Goal: Transaction & Acquisition: Purchase product/service

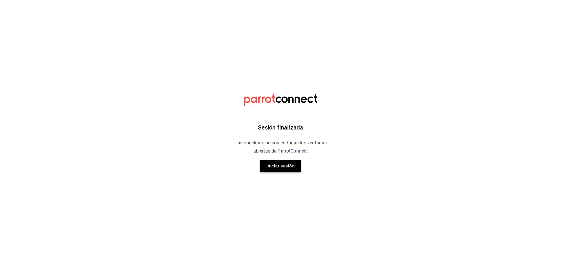
click at [269, 162] on button "Iniciar sesión" at bounding box center [280, 166] width 41 height 12
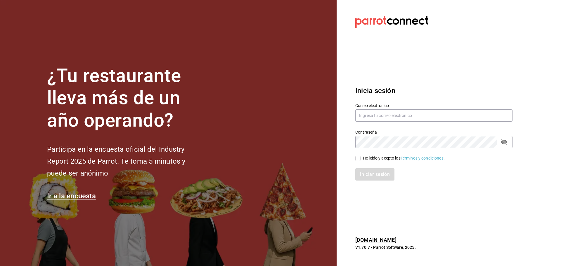
click at [394, 124] on div "Contraseña Contraseña" at bounding box center [430, 136] width 164 height 26
click at [393, 116] on input "text" at bounding box center [433, 116] width 157 height 12
type input "aldobeltrand1998@gmail.com"
click at [359, 158] on input "He leído y acepto los Términos y condiciones." at bounding box center [357, 158] width 5 height 5
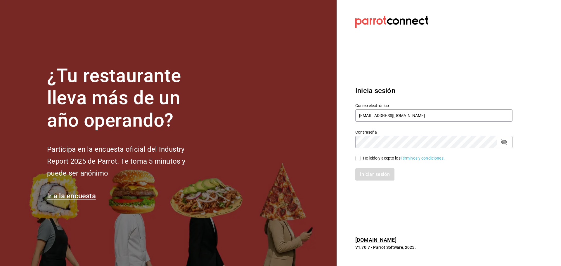
checkbox input "true"
click at [368, 175] on button "Iniciar sesión" at bounding box center [375, 175] width 40 height 12
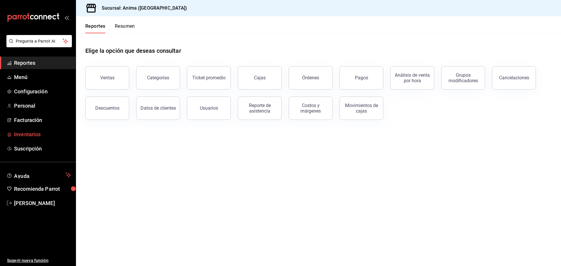
click at [36, 139] on link "Inventarios" at bounding box center [38, 134] width 76 height 13
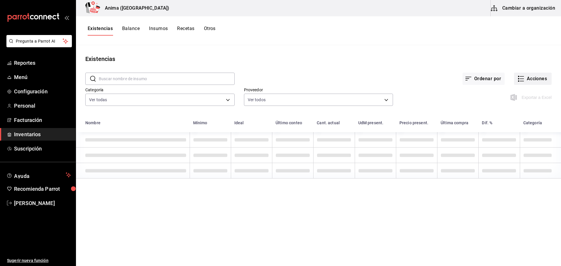
click at [522, 82] on button "Acciones" at bounding box center [533, 79] width 38 height 12
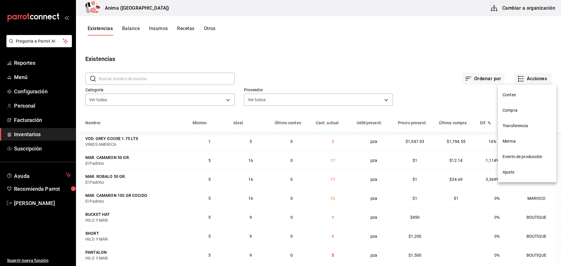
click at [510, 142] on span "Merma" at bounding box center [527, 141] width 49 height 6
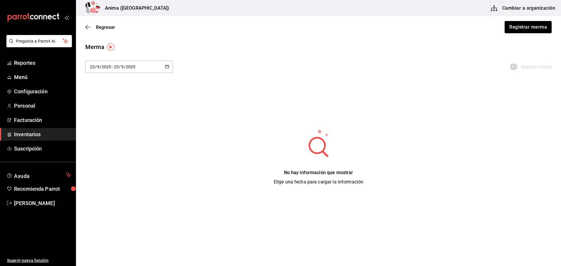
click at [105, 68] on input "2025" at bounding box center [106, 67] width 10 height 5
click at [94, 99] on li "Ayer" at bounding box center [112, 98] width 55 height 13
type input "[DATE]"
type input "22"
type input "[DATE]"
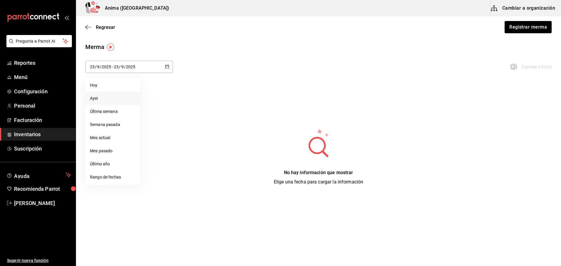
type input "22"
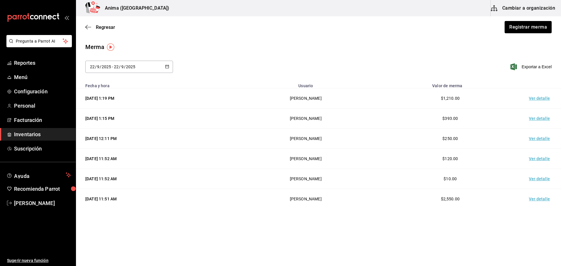
click at [525, 98] on td "Ver detalle" at bounding box center [540, 99] width 41 height 20
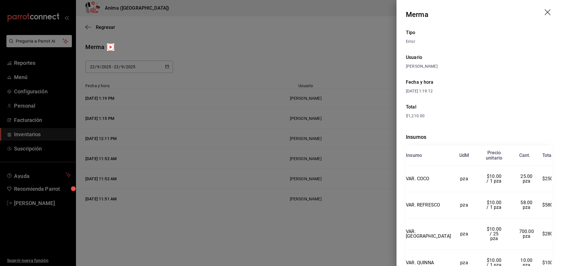
click at [364, 118] on div at bounding box center [280, 133] width 561 height 266
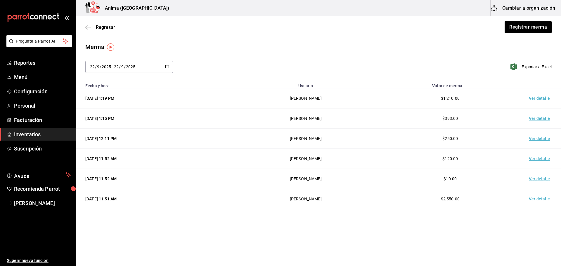
click at [537, 120] on td "Ver detalle" at bounding box center [540, 119] width 41 height 20
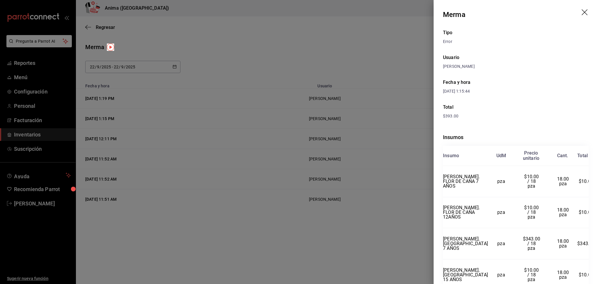
drag, startPoint x: 552, startPoint y: 0, endPoint x: 440, endPoint y: 153, distance: 189.7
click at [440, 153] on div "Tipo Error Usuario [PERSON_NAME] y hora [DATE] 1:15:44 Total $393.00 Insumos In…" at bounding box center [516, 185] width 164 height 313
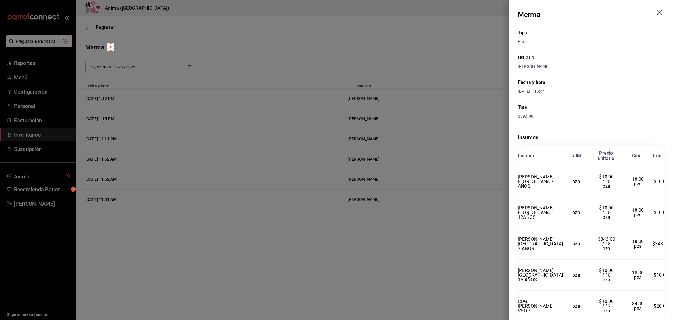
drag, startPoint x: 598, startPoint y: 1, endPoint x: 515, endPoint y: 140, distance: 162.0
click at [515, 140] on div "Tipo Error Usuario [PERSON_NAME] y hora [DATE] 1:15:44 Total $393.00 Insumos In…" at bounding box center [591, 185] width 164 height 313
click at [209, 134] on div at bounding box center [336, 160] width 673 height 320
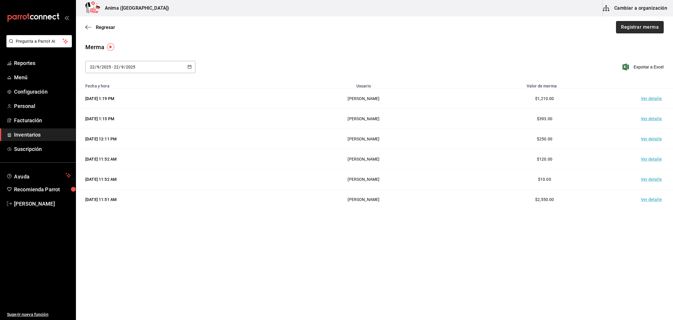
click at [561, 25] on button "Registrar merma" at bounding box center [640, 27] width 48 height 12
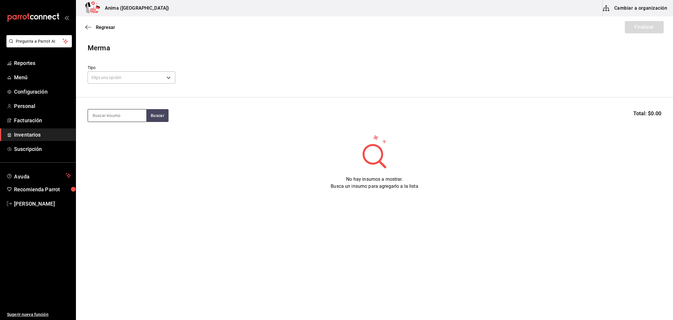
click at [110, 120] on input at bounding box center [117, 115] width 58 height 12
type input "ciga"
click at [112, 137] on div "VAR. CIGARRO ELECTRONICO" at bounding box center [116, 136] width 49 height 14
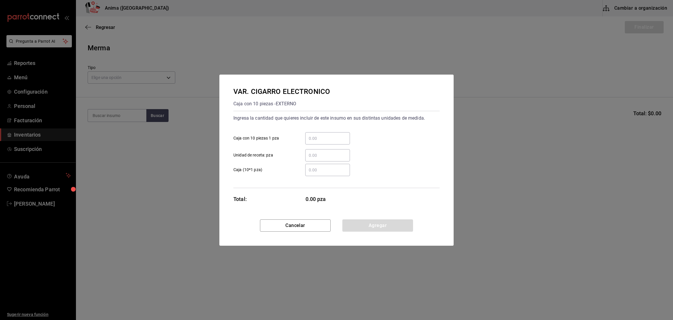
click at [313, 141] on input "​ Caja con 10 piezas 1 pza" at bounding box center [327, 138] width 45 height 7
type input "10"
click button "Cancelar" at bounding box center [295, 225] width 71 height 12
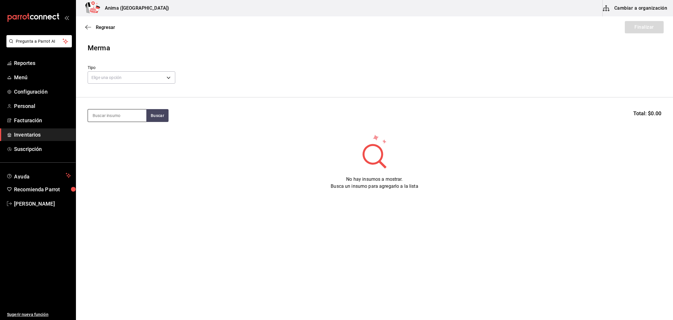
click at [134, 118] on input at bounding box center [117, 115] width 58 height 12
type input "ciga"
drag, startPoint x: 130, startPoint y: 122, endPoint x: 114, endPoint y: 111, distance: 19.6
click at [114, 111] on input "ciga" at bounding box center [117, 115] width 58 height 12
click at [110, 138] on div "VAR. CIGARRO ELECTRONICO" at bounding box center [116, 136] width 49 height 14
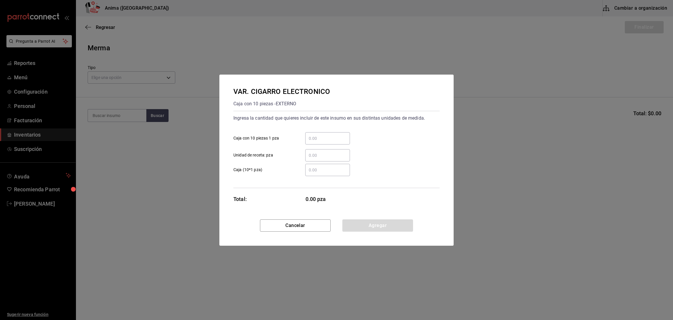
click at [337, 152] on input "​ Unidad de receta: pza" at bounding box center [327, 155] width 45 height 7
type input "10"
click button "Agregar" at bounding box center [377, 225] width 71 height 12
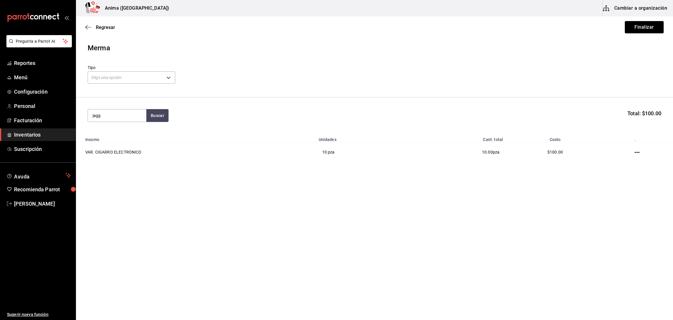
type input "jagg"
click at [109, 132] on div "LIC. JAGGER" at bounding box center [116, 132] width 49 height 7
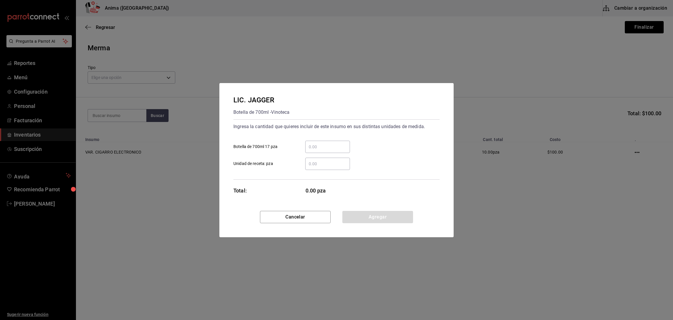
click at [324, 143] on input "​ Botella de 700ml 17 pza" at bounding box center [327, 146] width 45 height 7
type input "6"
click at [269, 176] on div "Ingresa la cantidad que quieres incluir de este insumo en sus distintas unidade…" at bounding box center [336, 149] width 206 height 60
click at [328, 147] on input "6" at bounding box center [327, 146] width 45 height 7
type input "7"
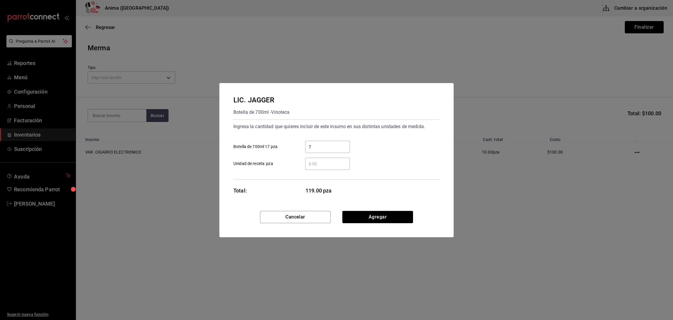
click at [266, 186] on div "Total: 119.00 pza" at bounding box center [291, 190] width 117 height 8
click at [288, 186] on div "LIC. [PERSON_NAME] Botella de 700ml - Vinoteca Ingresa la cantidad que quieres …" at bounding box center [336, 147] width 234 height 128
click at [389, 216] on button "Agregar" at bounding box center [377, 217] width 71 height 12
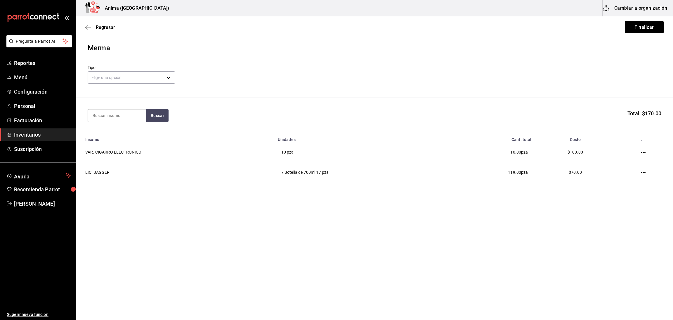
click at [104, 121] on input at bounding box center [117, 115] width 58 height 12
type input "JUGO"
click at [116, 143] on div "Botella de 1lt - DISTRIBUIDORA DE LA [PERSON_NAME] DE NAYARIT" at bounding box center [116, 155] width 49 height 25
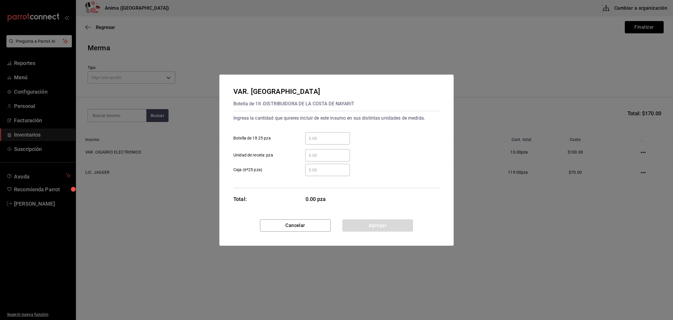
click at [322, 141] on input "​ Botella de 1lt 25 pza" at bounding box center [327, 138] width 45 height 7
type input "36"
click at [260, 204] on div "VAR. JUGOS Botella de 1lt - DISTRIBUIDORA DE LA [PERSON_NAME] DE NAYARIT Ingres…" at bounding box center [336, 147] width 234 height 145
click at [379, 222] on button "Agregar" at bounding box center [377, 225] width 71 height 12
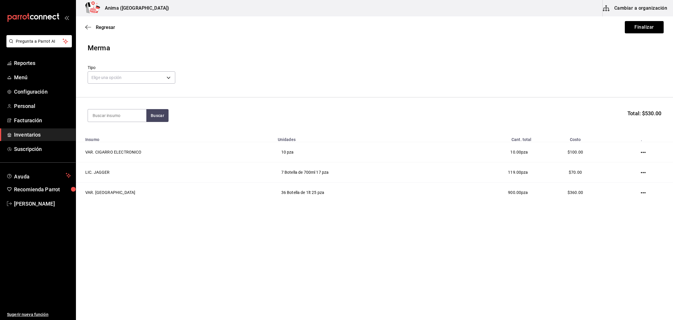
click at [283, 45] on div "Merma" at bounding box center [375, 48] width 574 height 11
click at [127, 73] on body "Pregunta a Parrot AI Reportes Menú Configuración Personal Facturación Inventari…" at bounding box center [336, 143] width 673 height 287
click at [111, 116] on li "Error" at bounding box center [131, 115] width 87 height 10
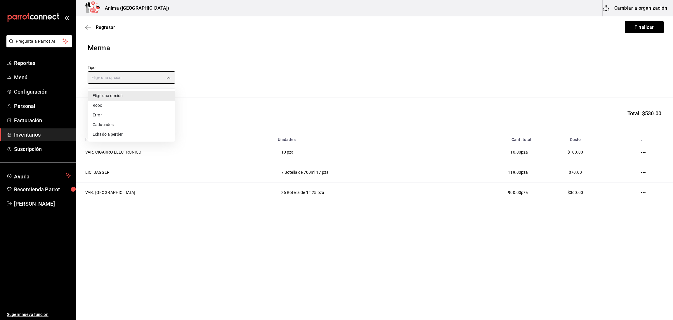
type input "ERROR"
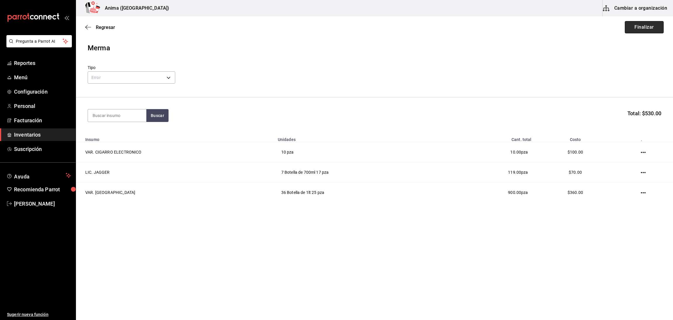
click at [561, 28] on button "Finalizar" at bounding box center [644, 27] width 39 height 12
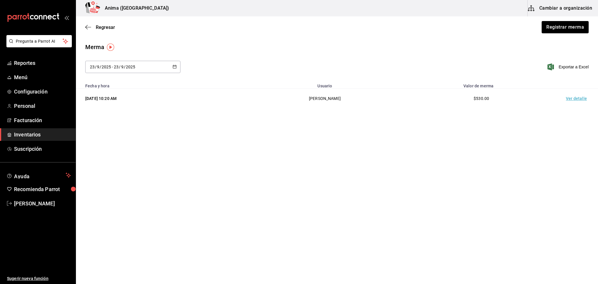
drag, startPoint x: 673, startPoint y: 0, endPoint x: 335, endPoint y: 155, distance: 371.8
click at [335, 155] on main "Regresar Registrar merma Merma [DATE] [DATE] - [DATE] [DATE] Exportar a Excel F…" at bounding box center [337, 133] width 522 height 235
click at [179, 30] on div "Regresar Registrar merma" at bounding box center [337, 27] width 522 height 22
click at [222, 21] on div "Regresar Registrar merma" at bounding box center [337, 27] width 522 height 22
click at [561, 98] on td "Ver detalle" at bounding box center [577, 99] width 41 height 20
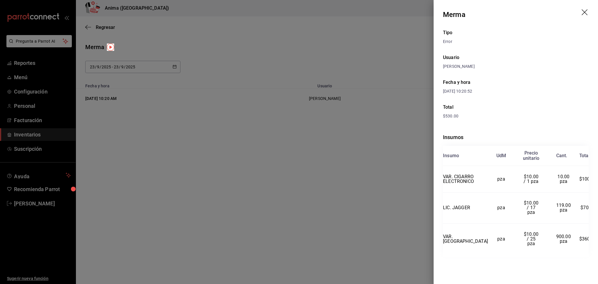
click at [385, 147] on div at bounding box center [299, 142] width 598 height 284
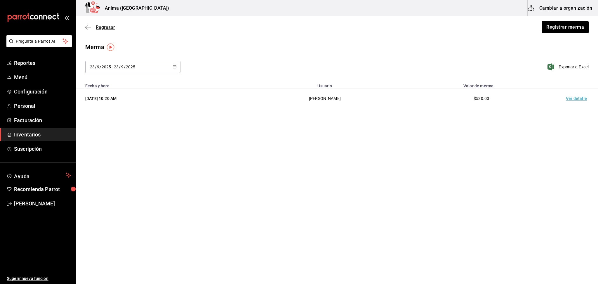
click at [96, 28] on span "Regresar" at bounding box center [105, 28] width 19 height 6
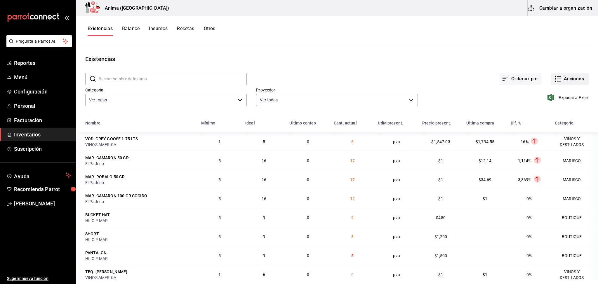
click at [561, 80] on button "Acciones" at bounding box center [570, 79] width 38 height 12
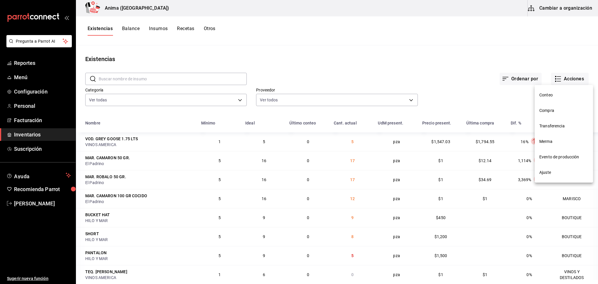
click at [558, 113] on span "Compra" at bounding box center [564, 111] width 49 height 6
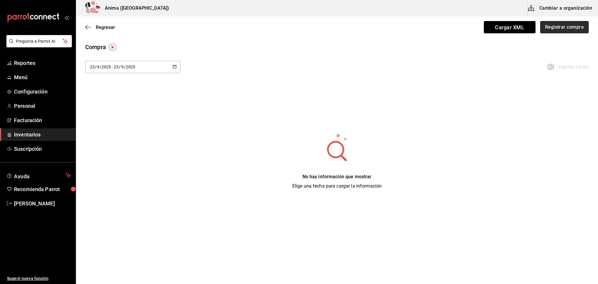
click at [553, 28] on button "Registrar compra" at bounding box center [564, 27] width 48 height 12
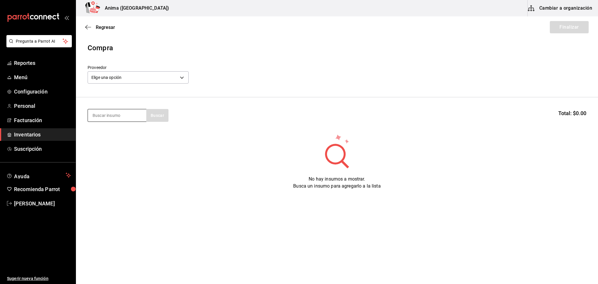
click at [114, 119] on input at bounding box center [117, 115] width 58 height 12
type input "AGUA"
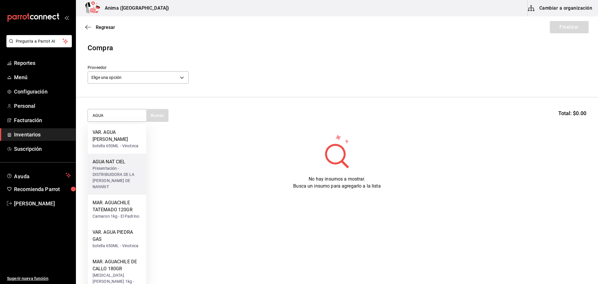
click at [119, 165] on div "Presentación - DISTRIBUIDORA DE LA [PERSON_NAME] DE NAYARIT" at bounding box center [117, 177] width 49 height 25
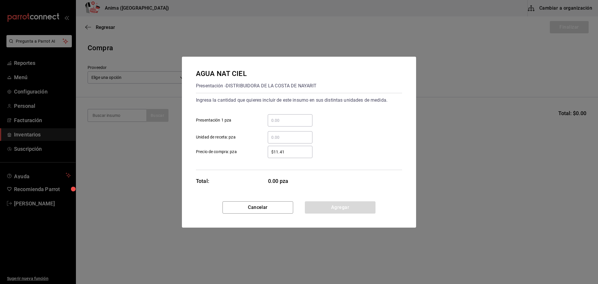
click at [283, 122] on input "​ Presentación 1 pza" at bounding box center [290, 120] width 45 height 7
type input "3"
type input "$0"
type input "$1"
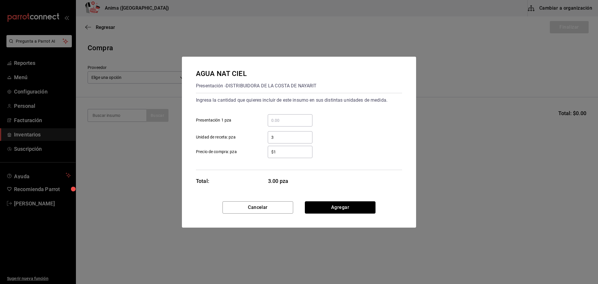
click button "Agregar" at bounding box center [340, 207] width 71 height 12
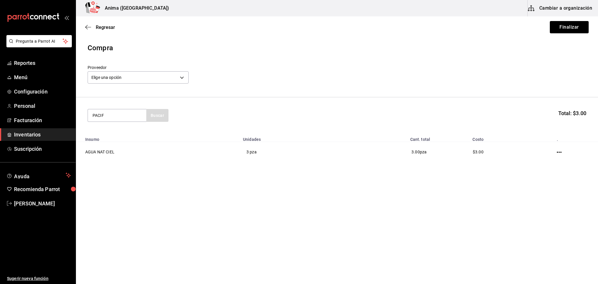
type input "PACIF"
click at [109, 139] on div "Caja con 12 piezas - Modelorama" at bounding box center [117, 142] width 49 height 12
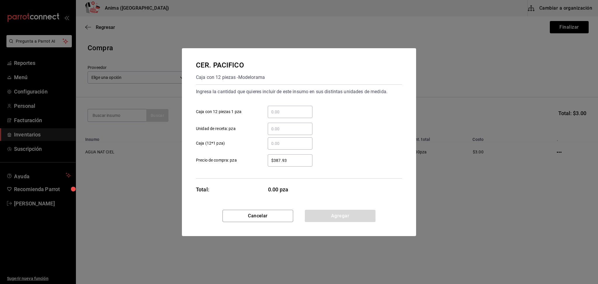
click at [292, 135] on div "​ Caja (12*1 pza)" at bounding box center [296, 141] width 211 height 17
click at [292, 132] on input "​ Unidad de receta: pza" at bounding box center [290, 128] width 45 height 7
type input "5"
type input "1"
type input "$1"
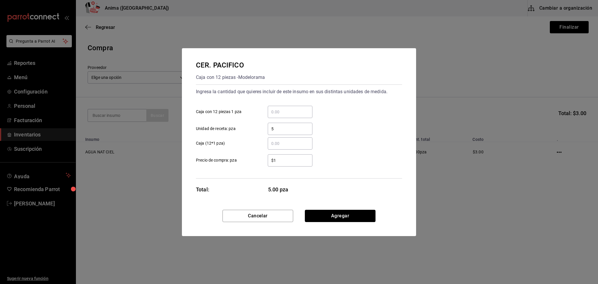
click button "Agregar" at bounding box center [340, 216] width 71 height 12
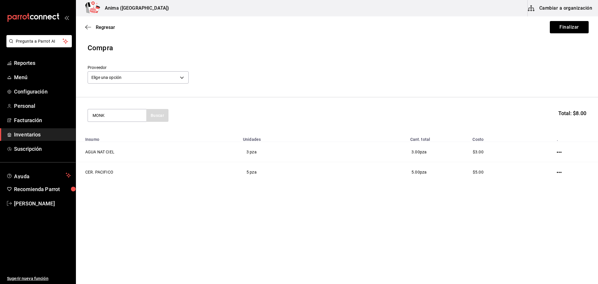
type input "MONK"
click at [118, 137] on div "Botella de 500ml - Vinoteca" at bounding box center [117, 142] width 49 height 12
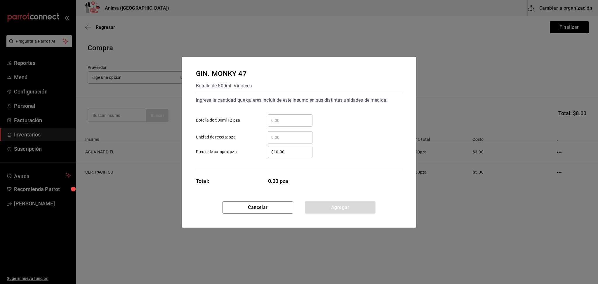
click at [286, 134] on input "​ Unidad de receta: pza" at bounding box center [290, 137] width 45 height 7
type input "2"
type input "$1"
click button "Agregar" at bounding box center [340, 207] width 71 height 12
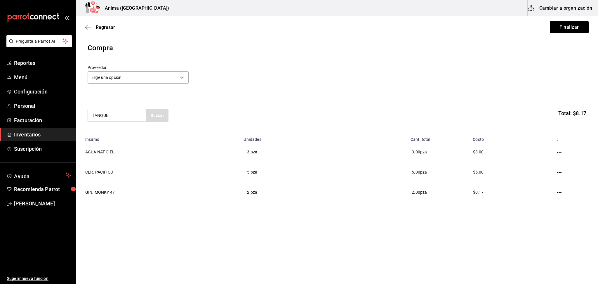
type input "TANQUE"
click at [115, 132] on div "GIN. [GEOGRAPHIC_DATA]" at bounding box center [117, 136] width 49 height 14
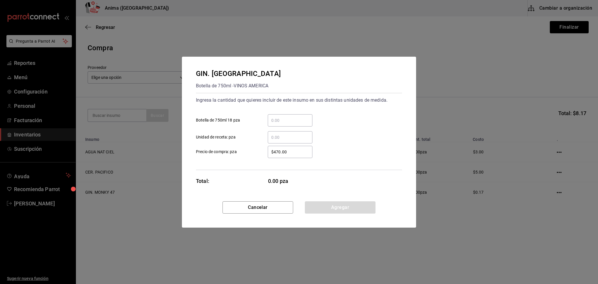
click at [282, 138] on input "​ Unidad de receta: pza" at bounding box center [290, 137] width 45 height 7
type input "9.01"
type input "$1"
click at [255, 167] on div "Ingresa la cantidad que quieres incluir de este insumo en sus distintas unidade…" at bounding box center [299, 131] width 206 height 77
click at [333, 208] on button "Agregar" at bounding box center [340, 207] width 71 height 12
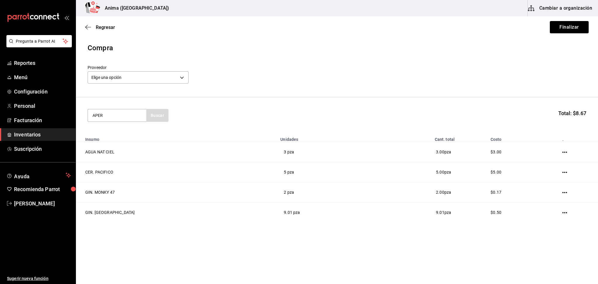
type input "APER"
click at [122, 141] on div "Botella de 750ml - Vinoteca" at bounding box center [117, 142] width 49 height 12
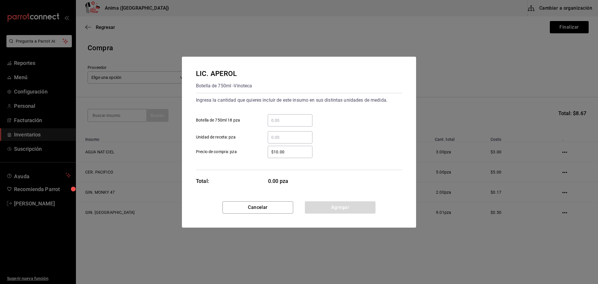
click at [290, 135] on input "​ Unidad de receta: pza" at bounding box center [290, 137] width 45 height 7
type input "2"
type input "$1"
click button "Agregar" at bounding box center [340, 207] width 71 height 12
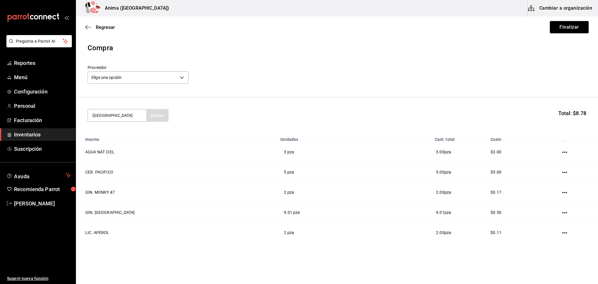
type input "[GEOGRAPHIC_DATA]"
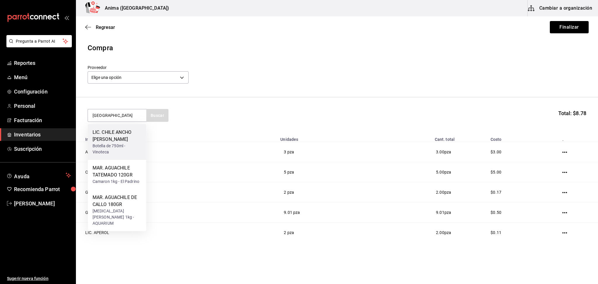
click at [121, 135] on div "LIC. CHILE ANCHO [PERSON_NAME]" at bounding box center [117, 136] width 49 height 14
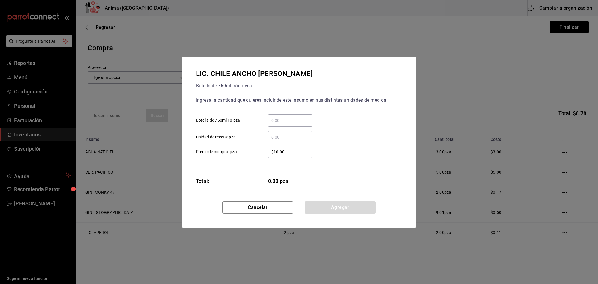
click at [288, 134] on input "​ Unidad de receta: pza" at bounding box center [290, 137] width 45 height 7
type input "10.5"
type input "$1"
click at [212, 190] on div "LIC. CHILE ANCHO [PERSON_NAME] de 750ml - Vinoteca Ingresa la cantidad que quie…" at bounding box center [299, 129] width 234 height 145
click at [354, 210] on button "Agregar" at bounding box center [340, 207] width 71 height 12
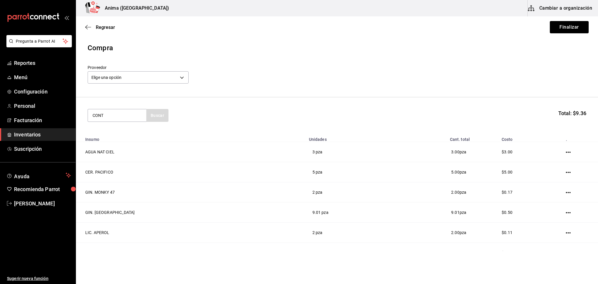
type input "CONT"
click at [120, 139] on div "Botella de 750ml - VINOS AMERICA" at bounding box center [117, 142] width 49 height 12
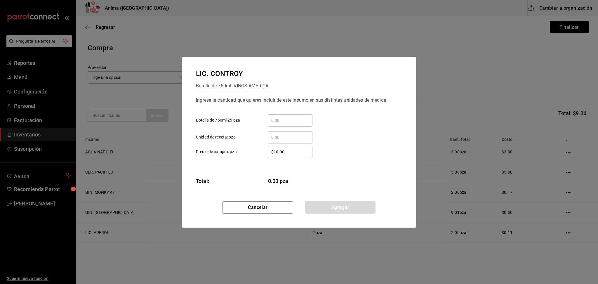
click at [306, 140] on input "​ Unidad de receta: pza" at bounding box center [290, 137] width 45 height 7
type input "4.88"
type input "$1"
click at [259, 161] on div "Ingresa la cantidad que quieres incluir de este insumo en sus distintas unidade…" at bounding box center [299, 131] width 206 height 77
click at [339, 204] on button "Agregar" at bounding box center [340, 207] width 71 height 12
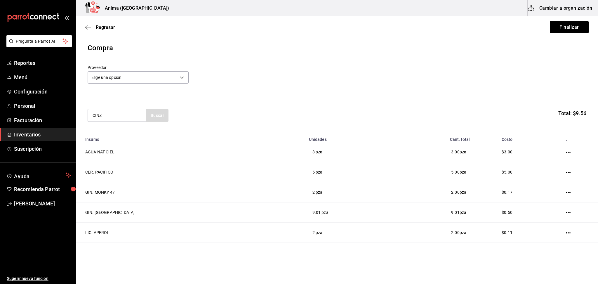
type input "CINZ"
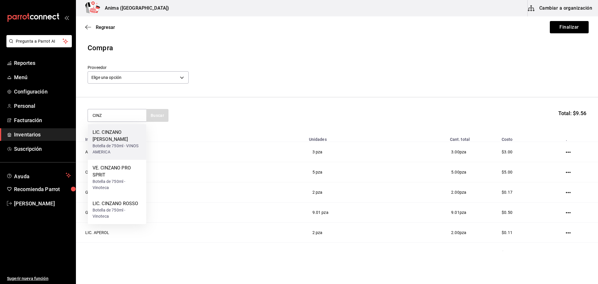
click at [136, 135] on div "LIC. CINZANO [PERSON_NAME]" at bounding box center [117, 136] width 49 height 14
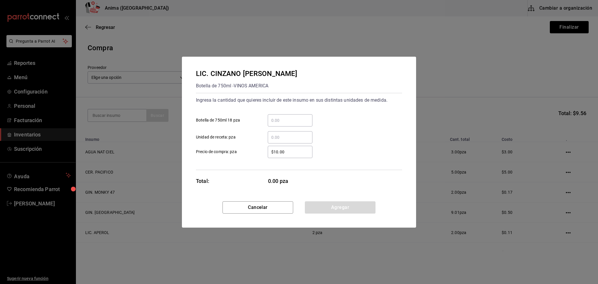
click at [283, 129] on div "​ Unidad de receta: pza" at bounding box center [296, 135] width 211 height 17
click at [283, 135] on input "​ Unidad de receta: pza" at bounding box center [290, 137] width 45 height 7
type input "1"
type input "$1"
click button "Agregar" at bounding box center [340, 207] width 71 height 12
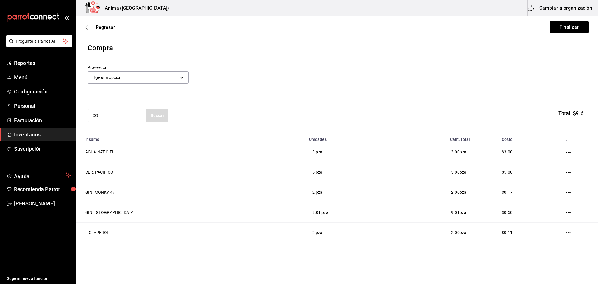
type input "C"
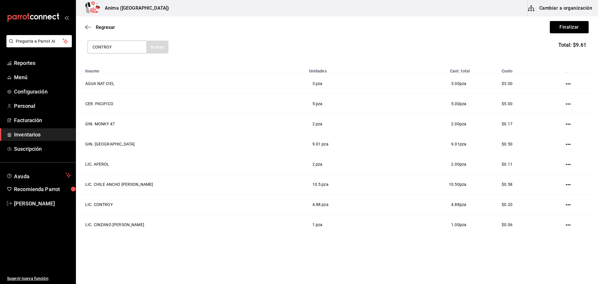
scroll to position [70, 0]
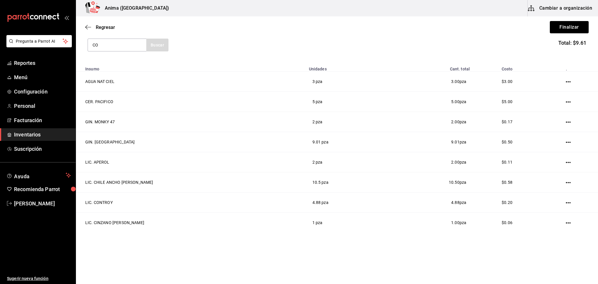
type input "C"
type input "FERNET"
click at [106, 70] on div "Botella de 750ml - VINOS AMERICA" at bounding box center [117, 71] width 49 height 12
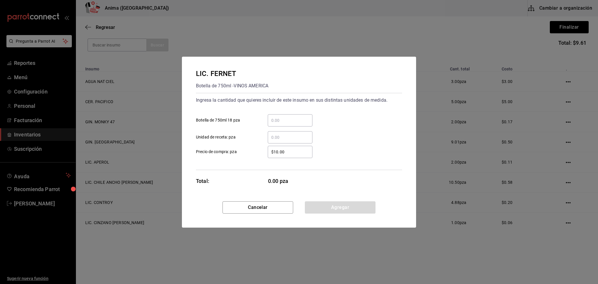
click at [274, 137] on input "​ Unidad de receta: pza" at bounding box center [290, 137] width 45 height 7
type input "1"
type input "$1"
click button "Agregar" at bounding box center [340, 207] width 71 height 12
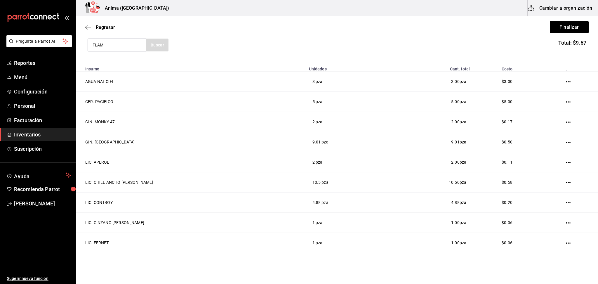
type input "FLAM"
click at [123, 72] on div "Botella de 750ml - VINOS AMERICA" at bounding box center [117, 71] width 49 height 12
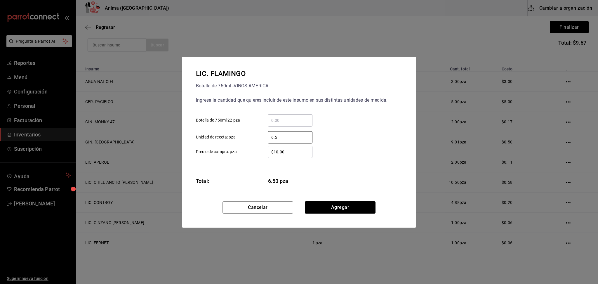
type input "6.5"
type input "$1"
click button "Agregar" at bounding box center [340, 207] width 71 height 12
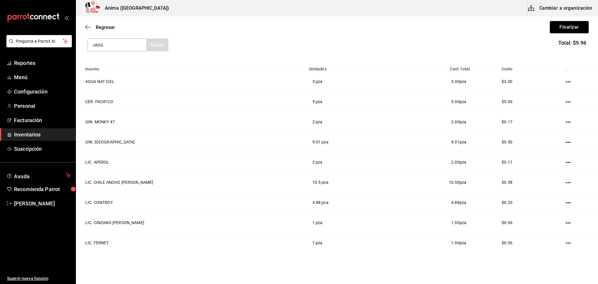
type input "JAGG"
click at [123, 72] on div "Botella de 700ml - Vinoteca" at bounding box center [117, 71] width 49 height 12
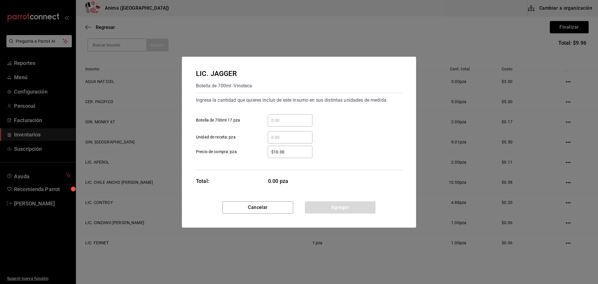
click at [292, 136] on input "​ Unidad de receta: pza" at bounding box center [290, 137] width 45 height 7
type input "13"
type input "$1"
click button "Agregar" at bounding box center [340, 207] width 71 height 12
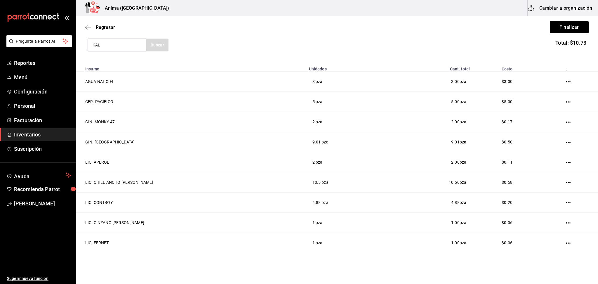
type input "KAL"
click at [125, 72] on div "Botella de 750ml - Vinoteca" at bounding box center [117, 78] width 49 height 12
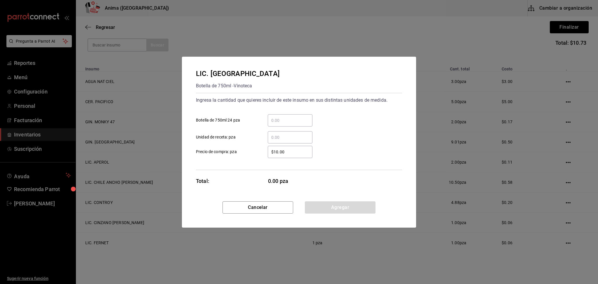
click at [292, 142] on div "​" at bounding box center [290, 137] width 45 height 12
click at [292, 141] on input "​ Unidad de receta: pza" at bounding box center [290, 137] width 45 height 7
type input "12"
type input "$1"
click button "Agregar" at bounding box center [340, 207] width 71 height 12
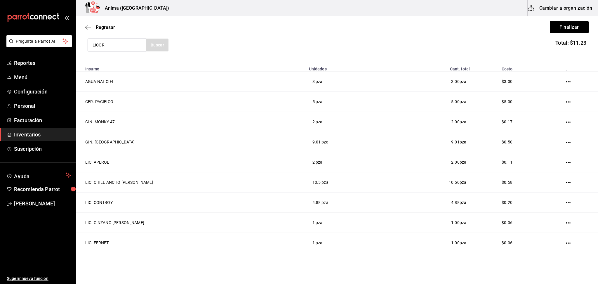
type input "LICOR"
click at [127, 62] on div "LIC. LICOR 43" at bounding box center [117, 61] width 49 height 7
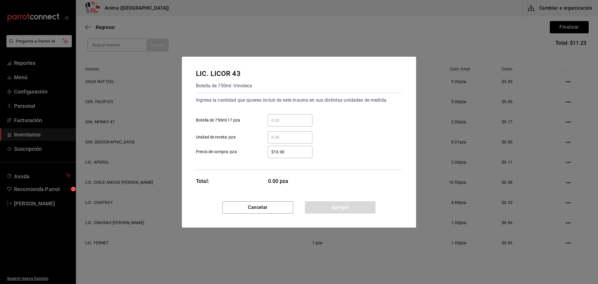
click at [295, 141] on div "​" at bounding box center [290, 137] width 45 height 12
click at [295, 141] on input "​ Unidad de receta: pza" at bounding box center [290, 137] width 45 height 7
type input "3"
type input "$1"
click button "Agregar" at bounding box center [340, 207] width 71 height 12
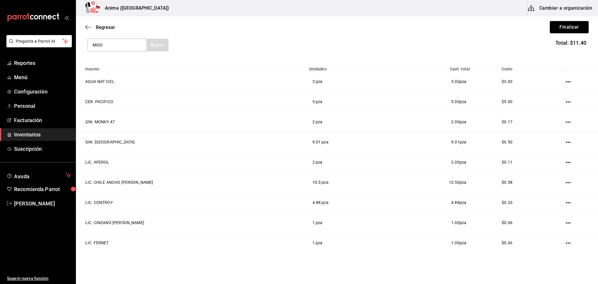
type input "MIDO"
click at [128, 68] on div "Botella de 750ml - Vinoteca" at bounding box center [117, 71] width 49 height 12
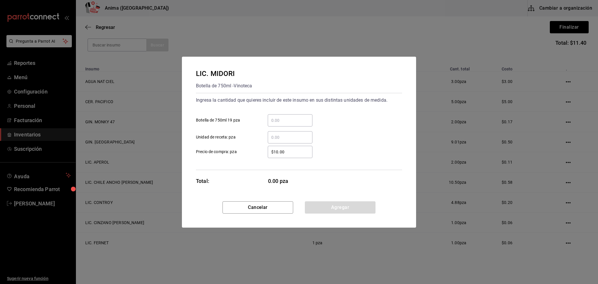
click at [285, 137] on input "​ Unidad de receta: pza" at bounding box center [290, 137] width 45 height 7
type input "3"
type input "$1"
click button "Agregar" at bounding box center [340, 207] width 71 height 12
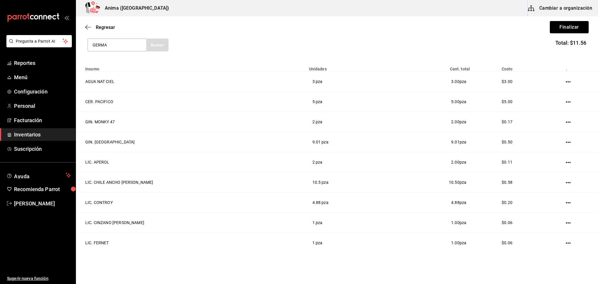
type input "GERMA"
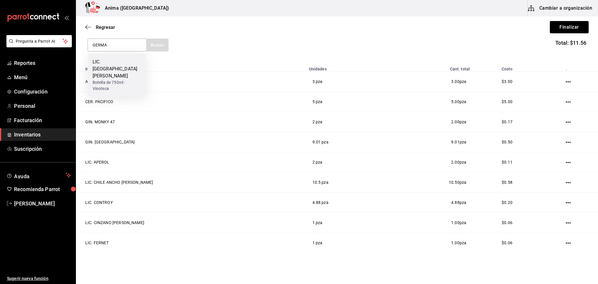
click at [125, 63] on div "LIC. [GEOGRAPHIC_DATA][PERSON_NAME]" at bounding box center [117, 68] width 49 height 21
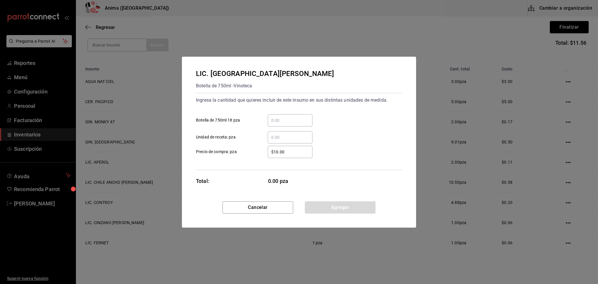
click at [300, 139] on input "​ Unidad de receta: pza" at bounding box center [290, 137] width 45 height 7
type input "4"
type input "$1"
click button "Agregar" at bounding box center [340, 207] width 71 height 12
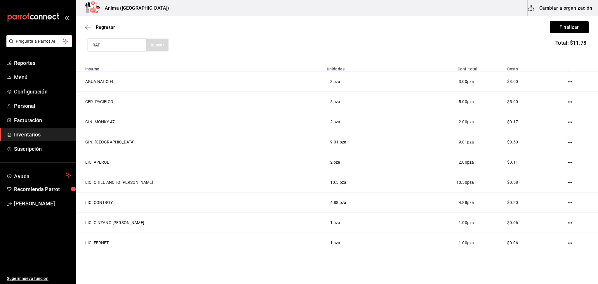
type input "RAT"
click at [131, 67] on div "Botella de 750ml - VINOS AMERICA" at bounding box center [117, 71] width 49 height 12
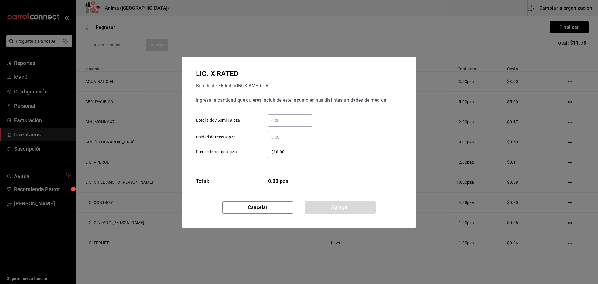
click at [300, 141] on div "​" at bounding box center [290, 137] width 45 height 12
click at [300, 141] on input "​ Unidad de receta: pza" at bounding box center [290, 137] width 45 height 7
type input "6.5"
type input "$1"
click button "Agregar" at bounding box center [340, 207] width 71 height 12
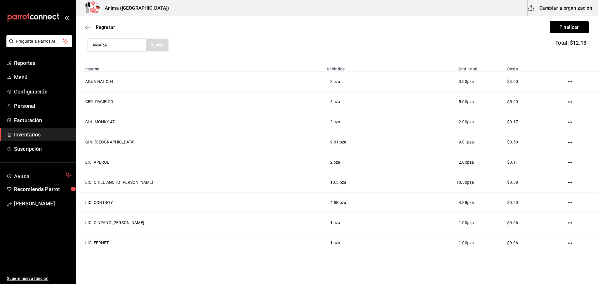
type input "AMARA"
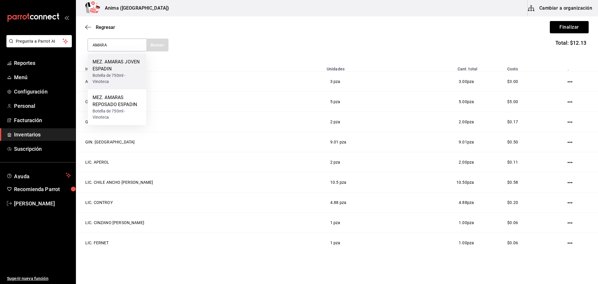
click at [123, 66] on div "MEZ. AMARAS JOVEN ESPADIN" at bounding box center [117, 65] width 49 height 14
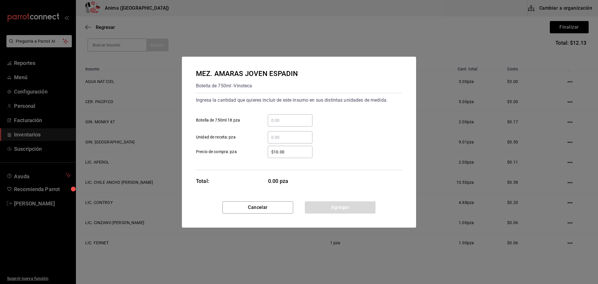
click at [286, 136] on input "​ Unidad de receta: pza" at bounding box center [290, 137] width 45 height 7
type input "1"
type input "$1"
click button "Agregar" at bounding box center [340, 207] width 71 height 12
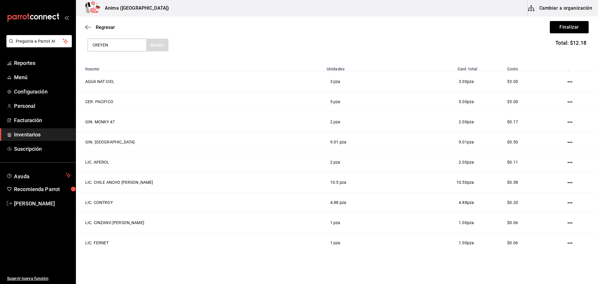
type input "CREYEN"
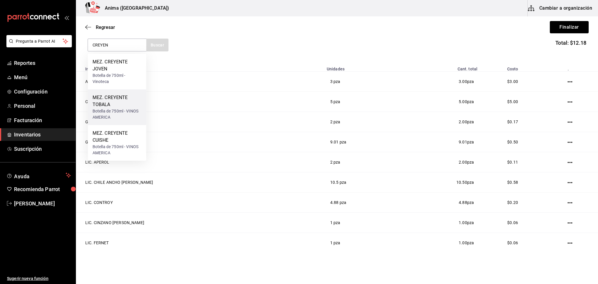
click at [124, 107] on div "MEZ. CREYENTE TOBALA" at bounding box center [117, 101] width 49 height 14
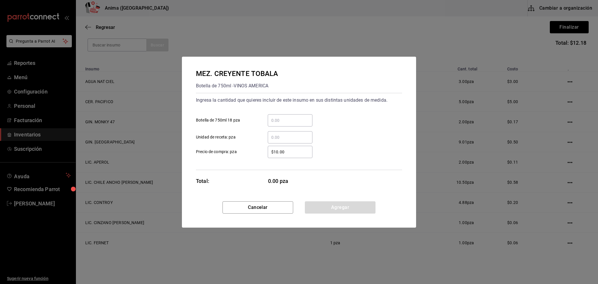
click at [293, 135] on input "​ Unidad de receta: pza" at bounding box center [290, 137] width 45 height 7
type input "1"
type input "$1"
click button "Agregar" at bounding box center [340, 207] width 71 height 12
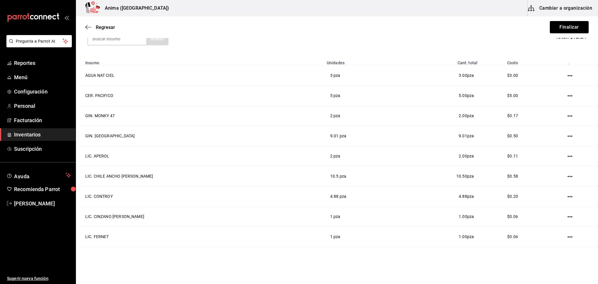
scroll to position [0, 0]
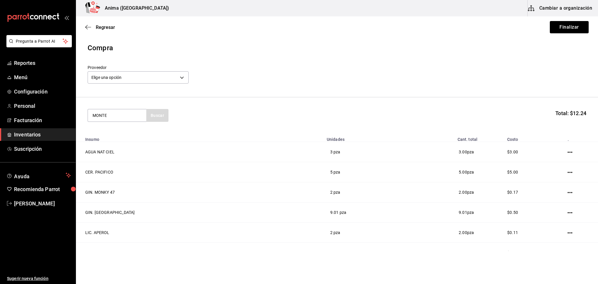
type input "MONTE"
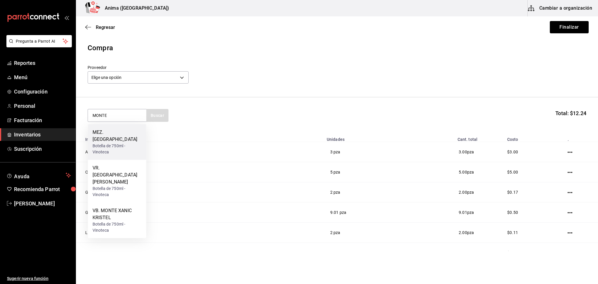
click at [99, 143] on div "Botella de 750ml - Vinoteca" at bounding box center [117, 149] width 49 height 12
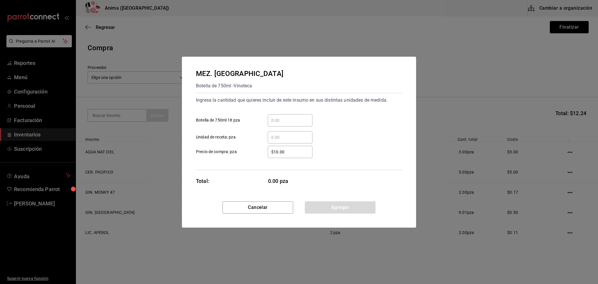
click at [295, 138] on input "​ Unidad de receta: pza" at bounding box center [290, 137] width 45 height 7
type input "1"
type input "$1"
click button "Agregar" at bounding box center [340, 207] width 71 height 12
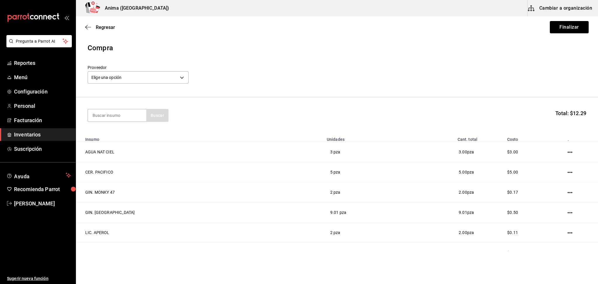
type input "I"
type input "UNIO"
click at [114, 131] on div "MEZ. UNION" at bounding box center [117, 132] width 49 height 7
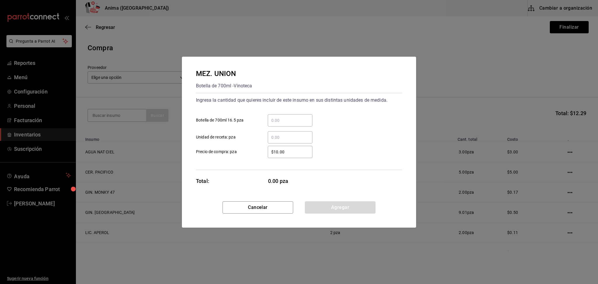
click at [286, 142] on div "​" at bounding box center [290, 137] width 45 height 12
click at [286, 141] on input "​ Unidad de receta: pza" at bounding box center [290, 137] width 45 height 7
type input "23"
type input "$1"
click button "Agregar" at bounding box center [340, 207] width 71 height 12
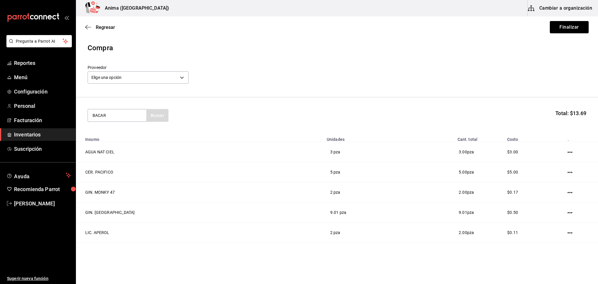
type input "BACAR"
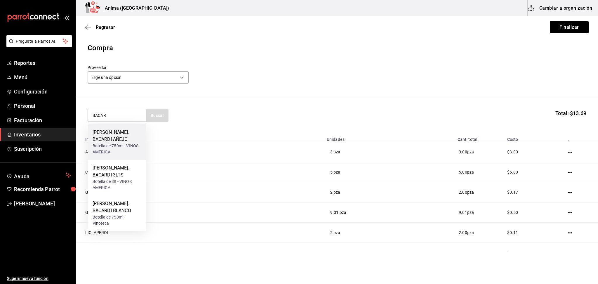
click at [134, 143] on div "Botella de 750ml - VINOS AMERICA" at bounding box center [117, 149] width 49 height 12
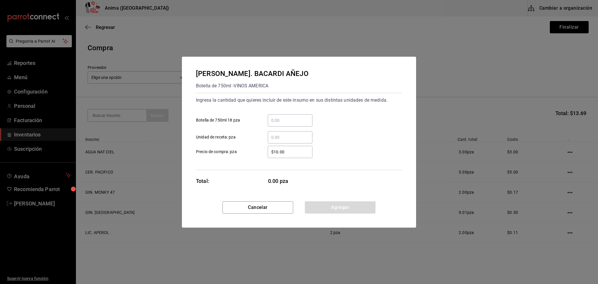
click at [302, 143] on div "​" at bounding box center [290, 137] width 45 height 12
click at [302, 141] on input "​ Unidad de receta: pza" at bounding box center [290, 137] width 45 height 7
type input "1"
type input "$1"
click button "Agregar" at bounding box center [340, 207] width 71 height 12
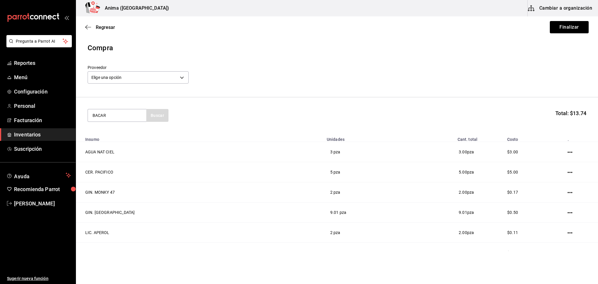
type input "BACAR"
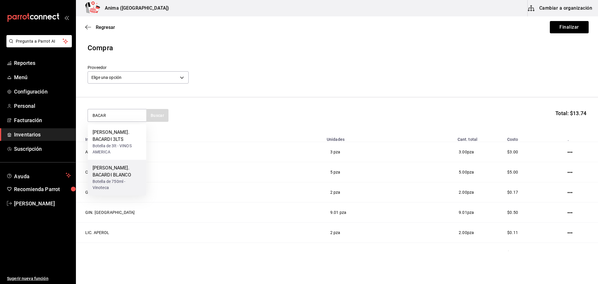
click at [123, 169] on div "[PERSON_NAME]. BACARDI BLANCO" at bounding box center [117, 171] width 49 height 14
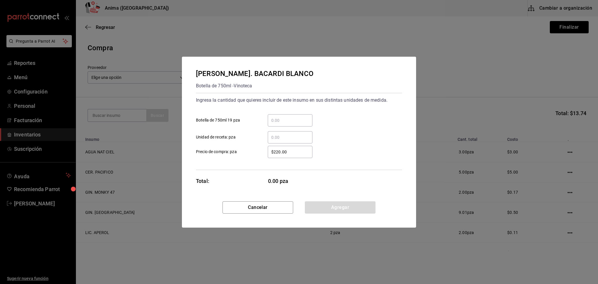
click at [293, 134] on input "​ Unidad de receta: pza" at bounding box center [290, 137] width 45 height 7
type input "6"
type input "$1"
click button "Agregar" at bounding box center [340, 207] width 71 height 12
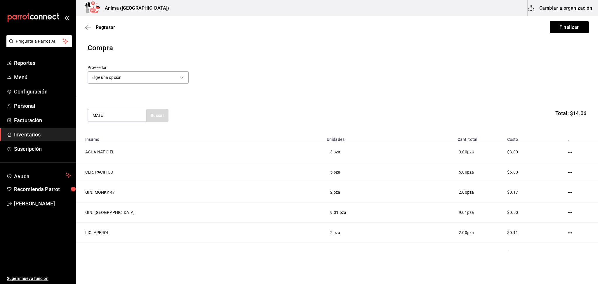
type input "MATU"
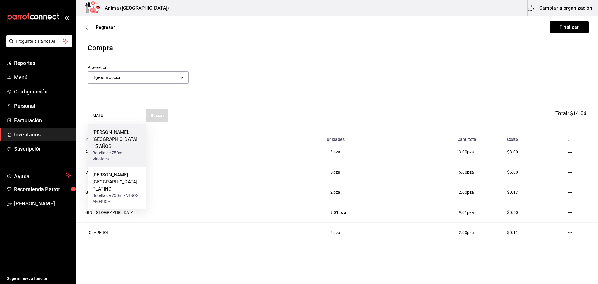
click at [129, 134] on div "[PERSON_NAME]. [GEOGRAPHIC_DATA] 15 AÑOS" at bounding box center [117, 139] width 49 height 21
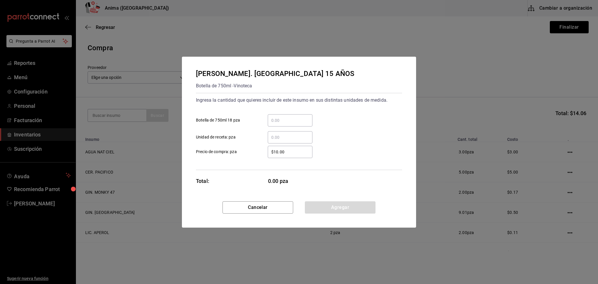
click at [283, 136] on input "​ Unidad de receta: pza" at bounding box center [290, 137] width 45 height 7
type input "1"
type input "$1"
click button "Agregar" at bounding box center [340, 207] width 71 height 12
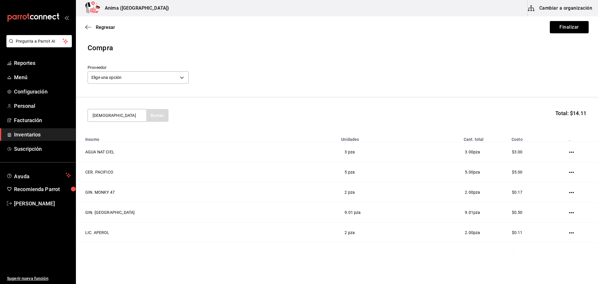
type input "[DEMOGRAPHIC_DATA]"
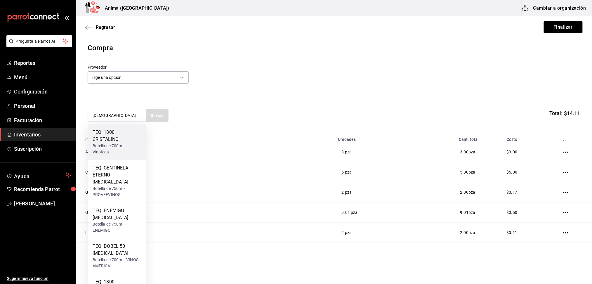
click at [130, 135] on div "TEQ. 1800 CRISTALINO" at bounding box center [117, 136] width 49 height 14
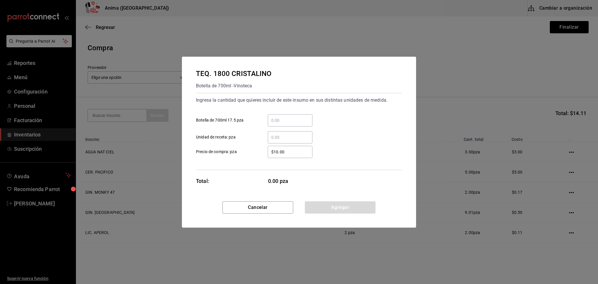
click at [289, 137] on input "​ Unidad de receta: pza" at bounding box center [290, 137] width 45 height 7
type input "4"
type input "$1"
click button "Agregar" at bounding box center [340, 207] width 71 height 12
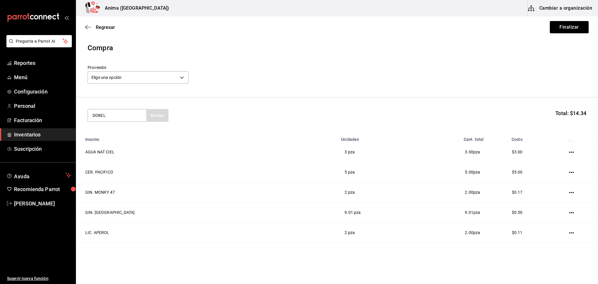
type input "DOBEL"
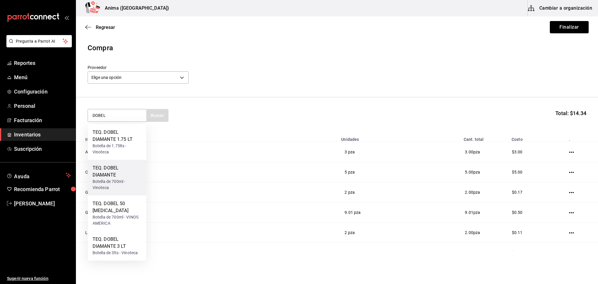
click at [119, 168] on div "TEQ. DOBEL DIAMANTE" at bounding box center [117, 171] width 49 height 14
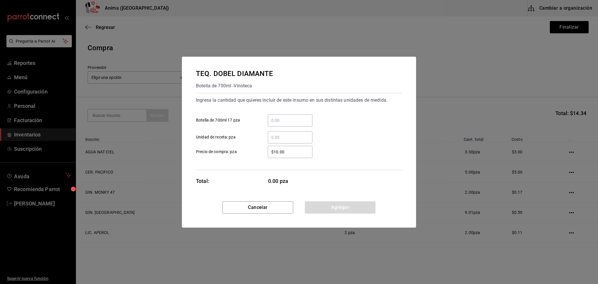
click at [287, 136] on input "​ Unidad de receta: pza" at bounding box center [290, 137] width 45 height 7
type input "6"
type input "$1"
click button "Agregar" at bounding box center [340, 207] width 71 height 12
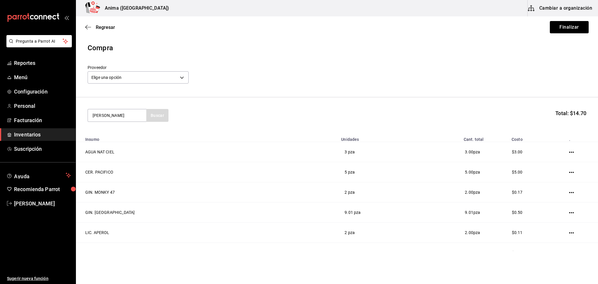
type input "[PERSON_NAME]"
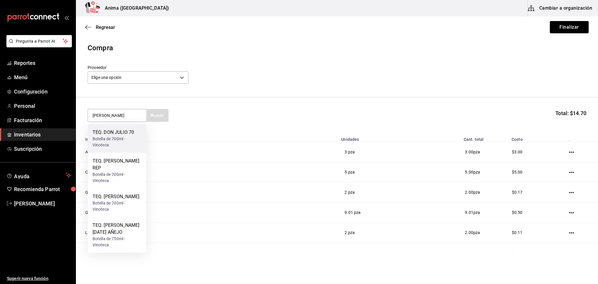
click at [128, 131] on div "TEQ. DON JULIO 70" at bounding box center [117, 132] width 49 height 7
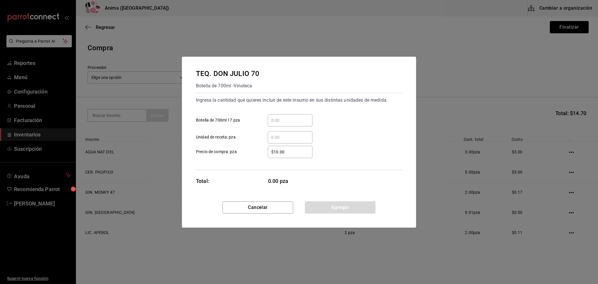
click at [302, 139] on input "​ Unidad de receta: pza" at bounding box center [290, 137] width 45 height 7
type input "2"
type input "$1"
click button "Agregar" at bounding box center [340, 207] width 71 height 12
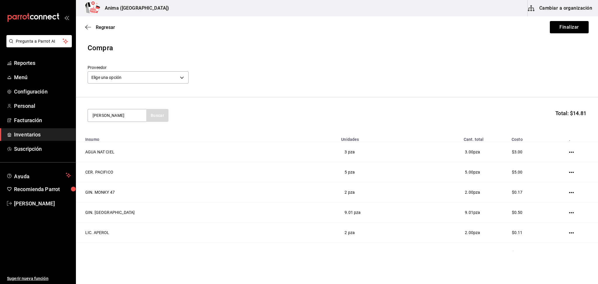
type input "[PERSON_NAME]"
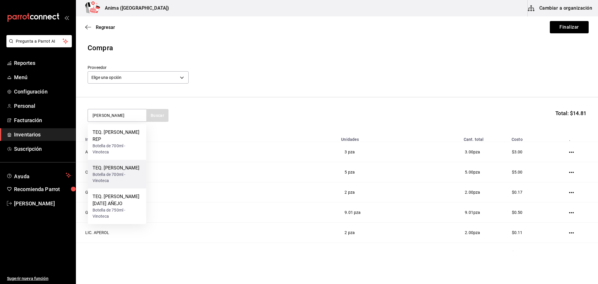
click at [123, 171] on div "Botella de 700ml - Vinoteca" at bounding box center [117, 177] width 49 height 12
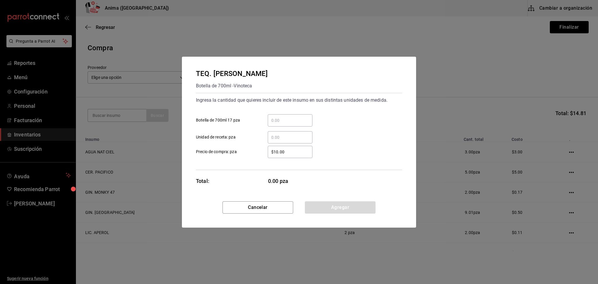
click at [292, 140] on input "​ Unidad de receta: pza" at bounding box center [290, 137] width 45 height 7
type input "10.4"
type input "$1"
click button "Agregar" at bounding box center [340, 207] width 71 height 12
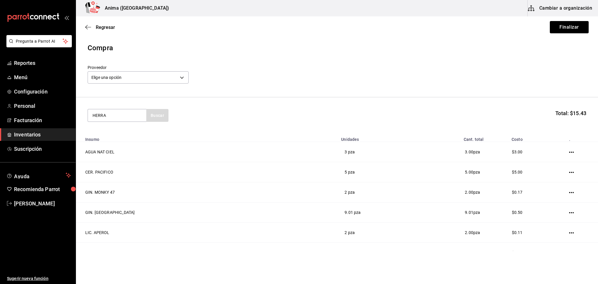
type input "HERRA"
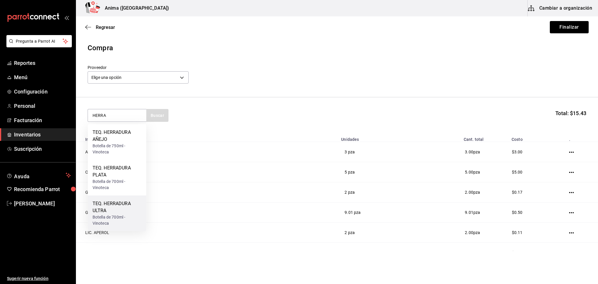
click at [124, 204] on div "TEQ. HERRADURA ULTRA" at bounding box center [117, 207] width 49 height 14
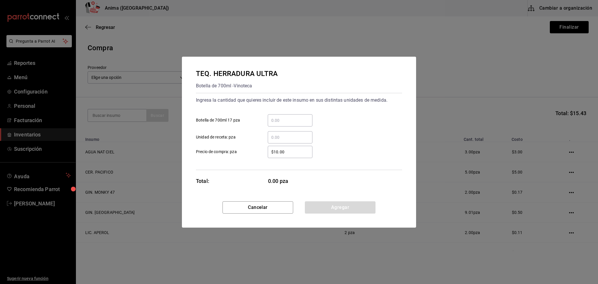
click at [286, 138] on input "​ Unidad de receta: pza" at bounding box center [290, 137] width 45 height 7
type input "4"
type input "$1"
click button "Agregar" at bounding box center [340, 207] width 71 height 12
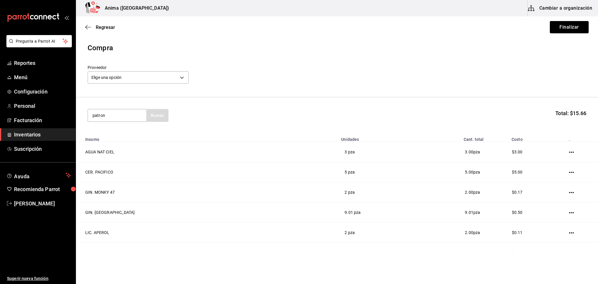
type input "patron"
click at [122, 138] on div "Botella de 700ml - Vinoteca" at bounding box center [117, 142] width 49 height 12
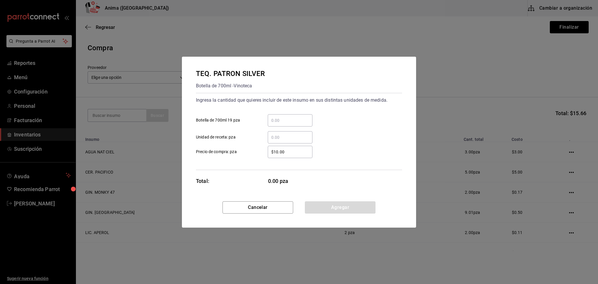
click at [283, 140] on input "​ Unidad de receta: pza" at bounding box center [290, 137] width 45 height 7
type input "2"
type input "$1"
click button "Agregar" at bounding box center [340, 207] width 71 height 12
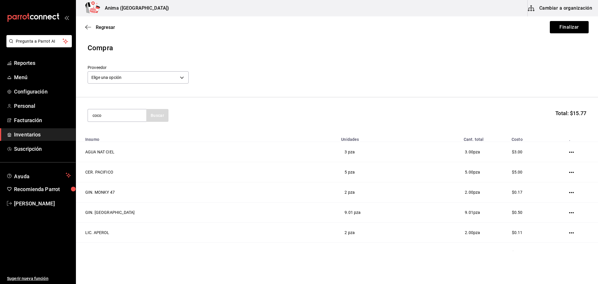
type input "coco"
click at [127, 132] on div "VAR. COCO" at bounding box center [113, 132] width 41 height 7
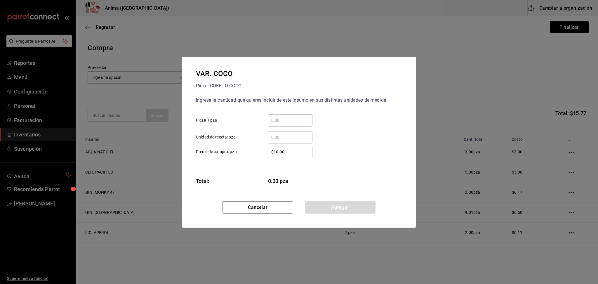
click at [302, 136] on input "​ Unidad de receta: pza" at bounding box center [290, 137] width 45 height 7
type input "3"
click button "Agregar" at bounding box center [340, 207] width 71 height 12
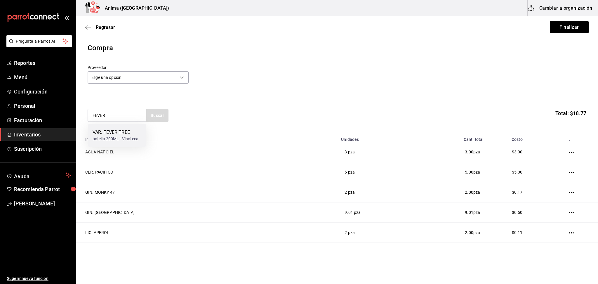
click at [119, 135] on div "VAR. FEVER TREE" at bounding box center [116, 132] width 46 height 7
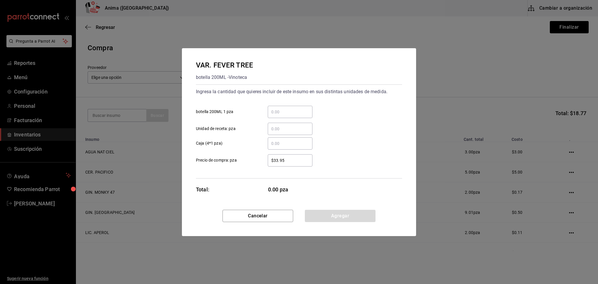
click at [303, 127] on input "​ Unidad de receta: pza" at bounding box center [290, 128] width 45 height 7
click button "Agregar" at bounding box center [340, 216] width 71 height 12
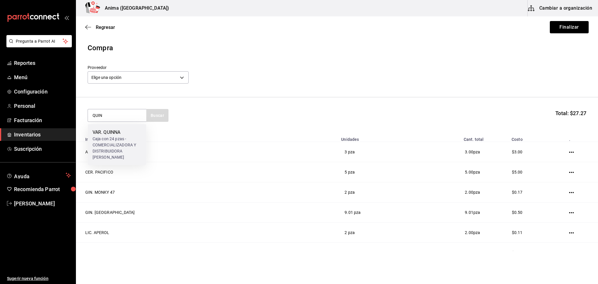
click at [129, 137] on div "Caja con 24 pzas - COMERCIALIZADORA Y DISTRIBUIDORA [PERSON_NAME]" at bounding box center [117, 148] width 49 height 25
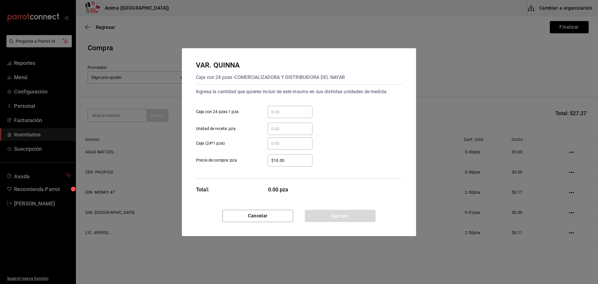
click at [274, 131] on input "​ Unidad de receta: pza" at bounding box center [290, 128] width 45 height 7
click at [292, 152] on div "$10.00 ​ Precio de compra: pza" at bounding box center [296, 158] width 211 height 17
click at [292, 145] on input "1" at bounding box center [290, 143] width 45 height 7
click button "Agregar" at bounding box center [340, 216] width 71 height 12
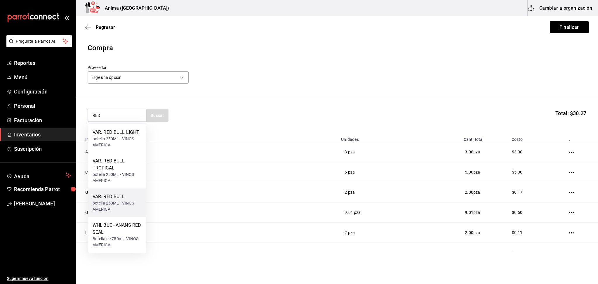
click at [118, 201] on div "botella 250ML - VINOS AMERICA" at bounding box center [117, 206] width 49 height 12
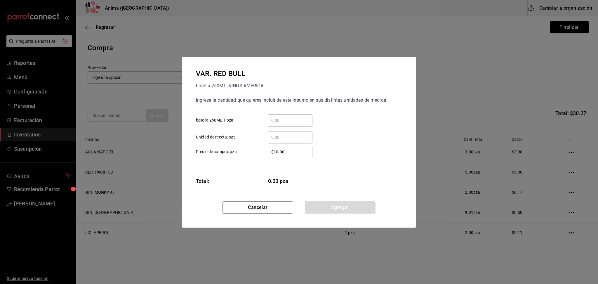
click at [285, 140] on input "​ Unidad de receta: pza" at bounding box center [290, 137] width 45 height 7
click at [262, 169] on div "Ingresa la cantidad que quieres incluir de este insumo en sus distintas unidade…" at bounding box center [299, 131] width 206 height 77
click at [337, 210] on button "Agregar" at bounding box center [340, 207] width 71 height 12
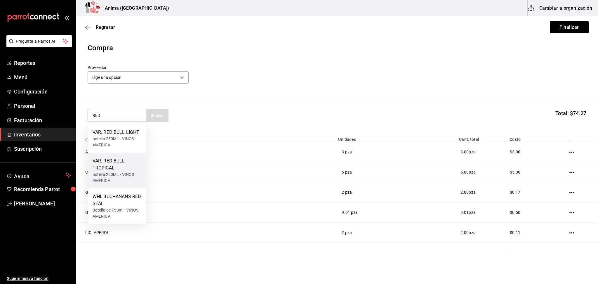
click at [110, 179] on div "botella 250ML - VINOS AMERICA" at bounding box center [117, 177] width 49 height 12
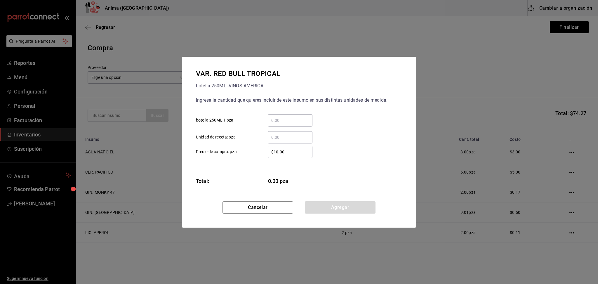
click at [280, 139] on input "​ Unidad de receta: pza" at bounding box center [290, 137] width 45 height 7
click button "Agregar" at bounding box center [340, 207] width 71 height 12
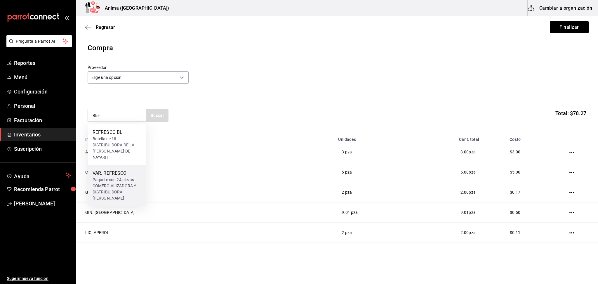
click at [130, 170] on div "VAR. REFRESCO" at bounding box center [117, 173] width 49 height 7
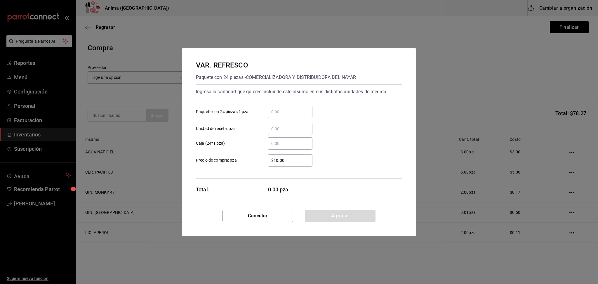
click at [289, 127] on input "​ Unidad de receta: pza" at bounding box center [290, 128] width 45 height 7
click button "Agregar" at bounding box center [340, 216] width 71 height 12
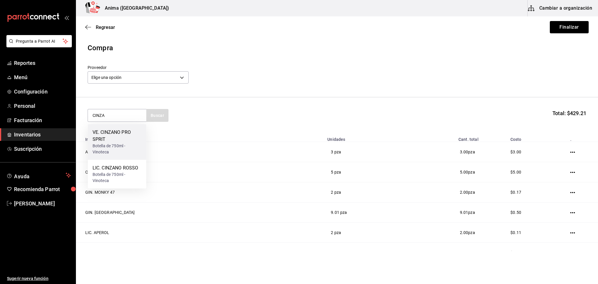
click at [102, 131] on div "VE. CINZANO PRO SPRIT" at bounding box center [117, 136] width 49 height 14
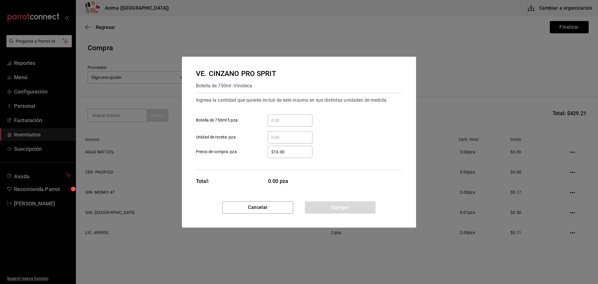
click at [288, 136] on input "​ Unidad de receta: pza" at bounding box center [290, 137] width 45 height 7
click button "Agregar" at bounding box center [340, 207] width 71 height 12
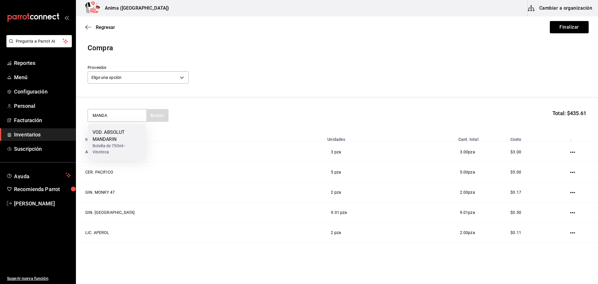
click at [124, 140] on div "VOD. ABSOLUT MANDARIN" at bounding box center [117, 136] width 49 height 14
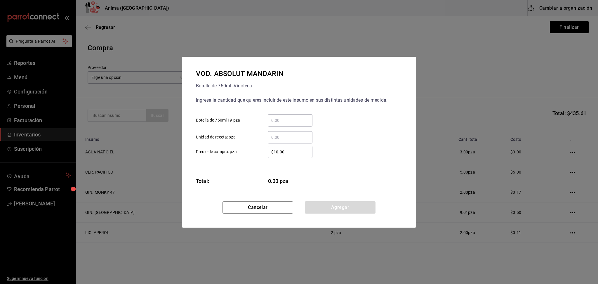
click at [287, 140] on input "​ Unidad de receta: pza" at bounding box center [290, 137] width 45 height 7
click button "Agregar" at bounding box center [340, 207] width 71 height 12
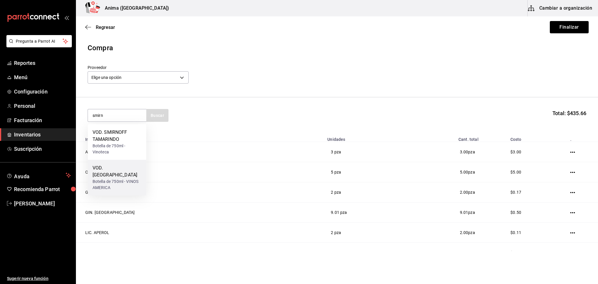
click at [113, 170] on div "VOD. [GEOGRAPHIC_DATA]" at bounding box center [117, 171] width 49 height 14
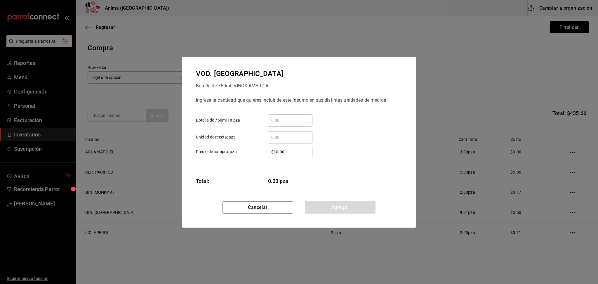
click at [297, 137] on input "​ Unidad de receta: pza" at bounding box center [290, 137] width 45 height 7
click at [264, 161] on div "Ingresa la cantidad que quieres incluir de este insumo en sus distintas unidade…" at bounding box center [299, 131] width 206 height 77
click at [351, 211] on button "Agregar" at bounding box center [340, 207] width 71 height 12
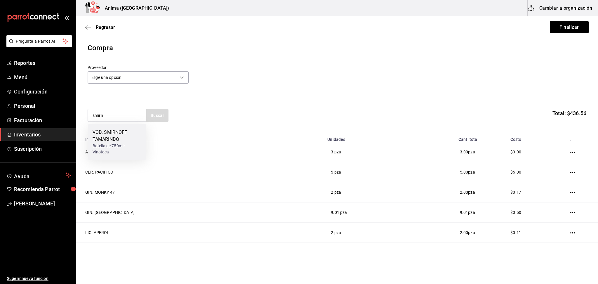
click at [114, 142] on div "VOD. SMIRNOFF TAMARINDO" at bounding box center [117, 136] width 49 height 14
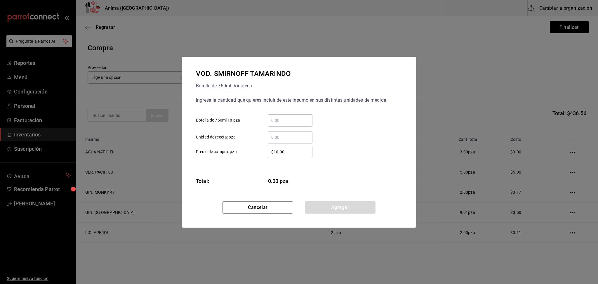
click at [296, 136] on input "​ Unidad de receta: pza" at bounding box center [290, 137] width 45 height 7
click button "Agregar" at bounding box center [340, 207] width 71 height 12
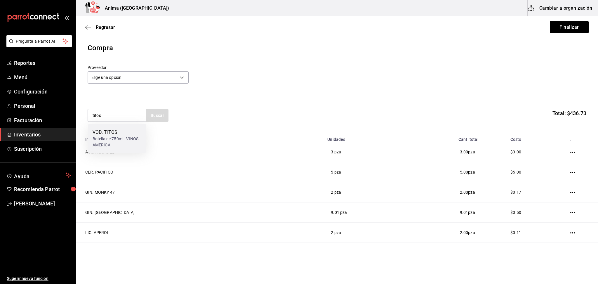
click at [133, 133] on div "VOD. TITOS" at bounding box center [117, 132] width 49 height 7
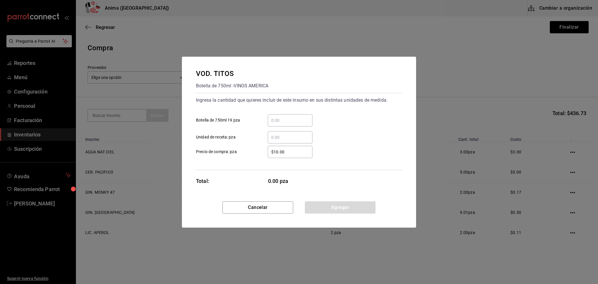
click at [289, 131] on div "​" at bounding box center [290, 137] width 45 height 12
click at [289, 134] on input "​ Unidad de receta: pza" at bounding box center [290, 137] width 45 height 7
click button "Agregar" at bounding box center [340, 207] width 71 height 12
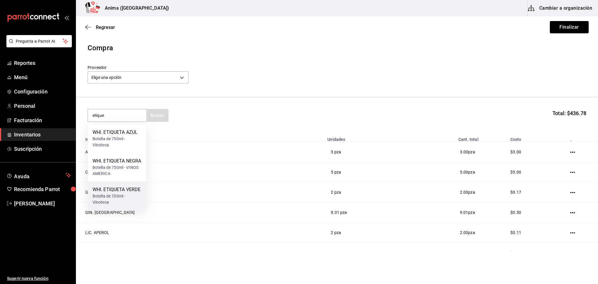
click at [128, 193] on div "WHI. ETIQUETA VERDE" at bounding box center [117, 189] width 49 height 7
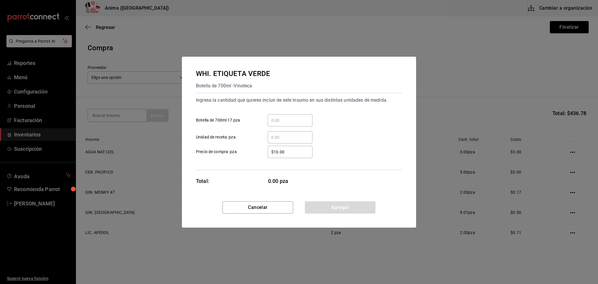
click at [301, 142] on div "​" at bounding box center [290, 137] width 45 height 12
click at [301, 141] on input "​ Unidad de receta: pza" at bounding box center [290, 137] width 45 height 7
click button "Agregar" at bounding box center [340, 207] width 71 height 12
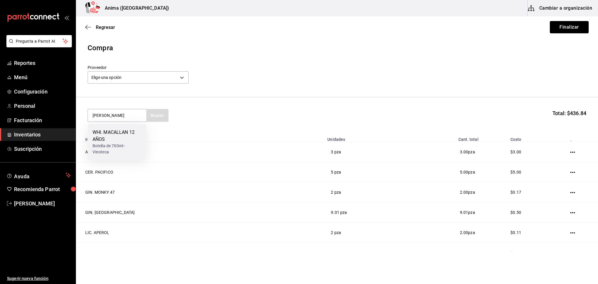
click at [133, 148] on div "Botella de 700ml - Vinoteca" at bounding box center [117, 149] width 49 height 12
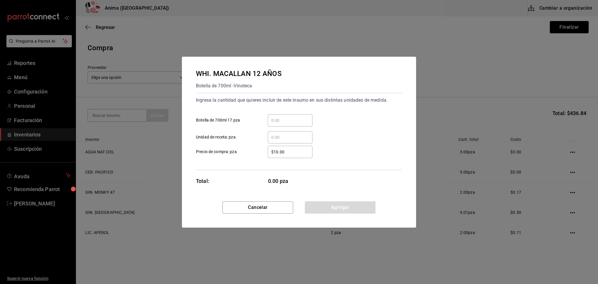
click at [282, 147] on div "$10.00 ​" at bounding box center [290, 152] width 45 height 12
click at [282, 148] on input "$10.00" at bounding box center [290, 151] width 45 height 7
click at [284, 141] on div "​" at bounding box center [290, 137] width 45 height 12
click at [284, 141] on input "​ Unidad de receta: pza" at bounding box center [290, 137] width 45 height 7
click button "Agregar" at bounding box center [340, 207] width 71 height 12
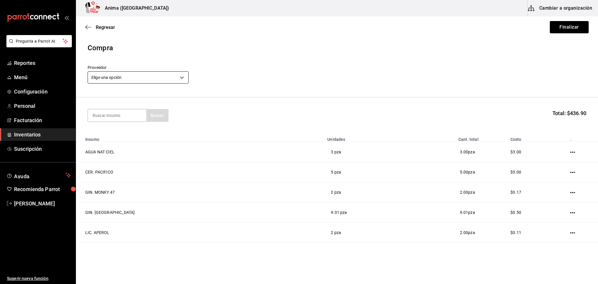
click at [173, 81] on body "Pregunta a Parrot AI Reportes Menú Configuración Personal Facturación Inventari…" at bounding box center [299, 125] width 598 height 251
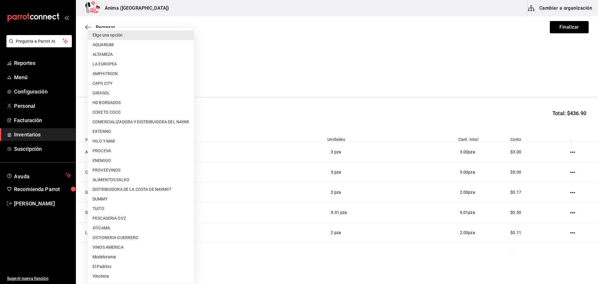
scroll to position [29, 0]
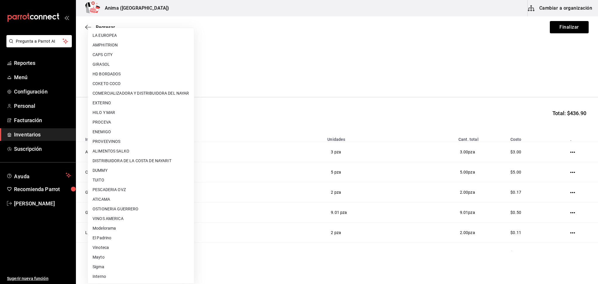
click at [118, 266] on li "Interno" at bounding box center [141, 277] width 106 height 10
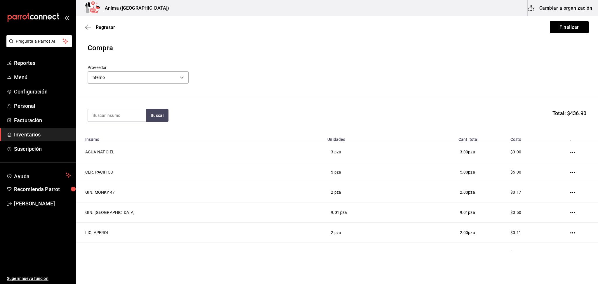
click at [365, 100] on section "Buscar Total: $436.90" at bounding box center [337, 115] width 522 height 36
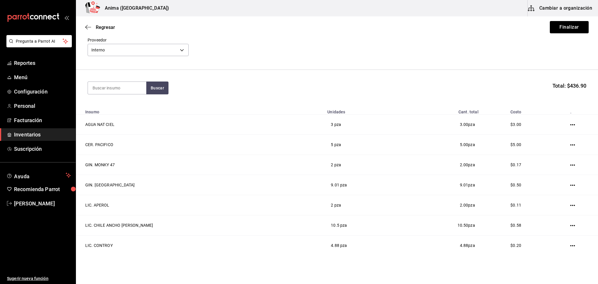
scroll to position [0, 0]
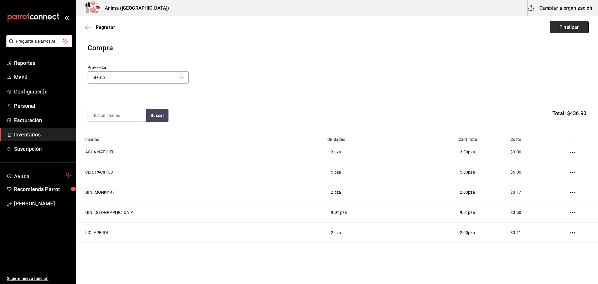
click at [556, 31] on button "Finalizar" at bounding box center [569, 27] width 39 height 12
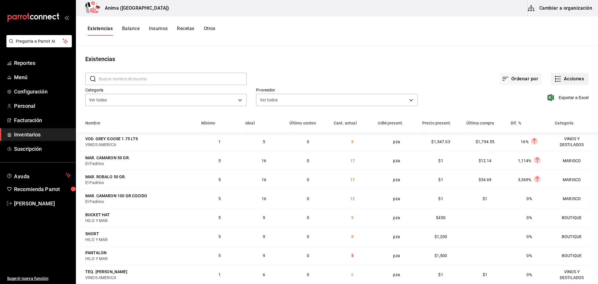
click at [555, 82] on icon "button" at bounding box center [558, 78] width 7 height 7
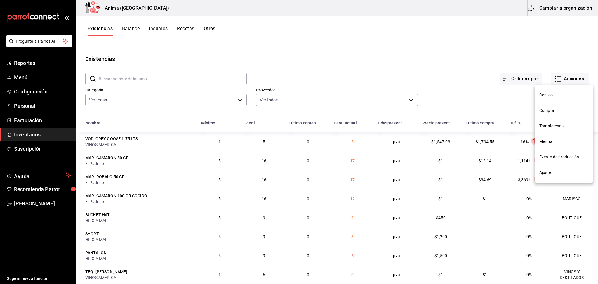
click at [552, 112] on span "Compra" at bounding box center [564, 111] width 49 height 6
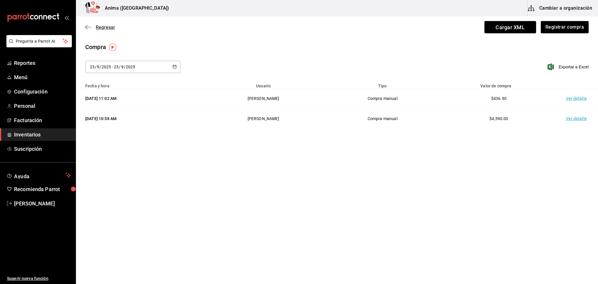
click at [88, 27] on icon "button" at bounding box center [88, 27] width 6 height 5
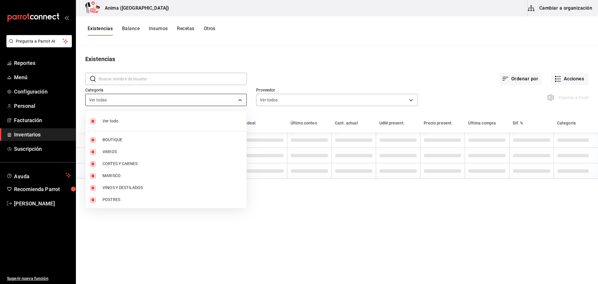
click at [174, 101] on body "Pregunta a Parrot AI Reportes Menú Configuración Personal Facturación Inventari…" at bounding box center [299, 140] width 598 height 280
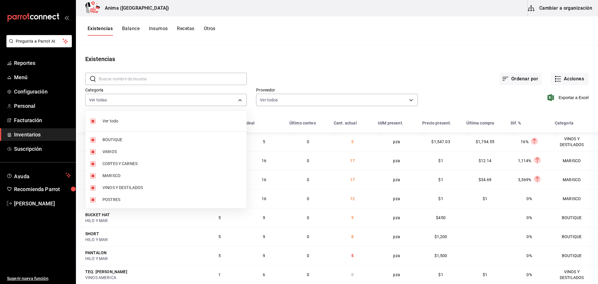
click at [138, 121] on span "Ver todo" at bounding box center [172, 121] width 139 height 6
click at [118, 185] on span "VINOS Y DESTILADOS" at bounding box center [172, 188] width 139 height 6
click at [123, 148] on li "VARIOS" at bounding box center [166, 152] width 161 height 12
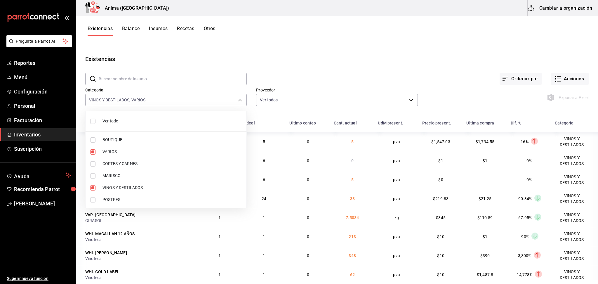
click at [313, 64] on div at bounding box center [299, 142] width 598 height 284
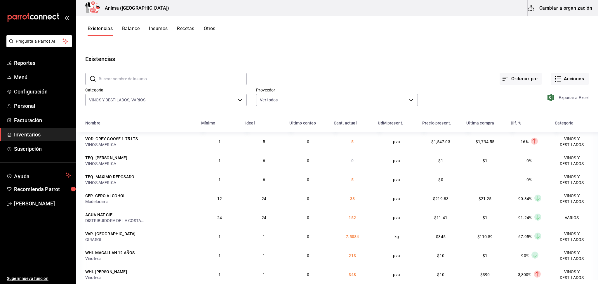
click at [561, 95] on span "Exportar a Excel" at bounding box center [569, 97] width 40 height 7
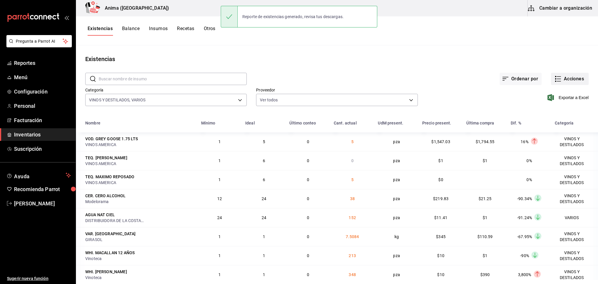
click at [561, 83] on button "Acciones" at bounding box center [570, 79] width 38 height 12
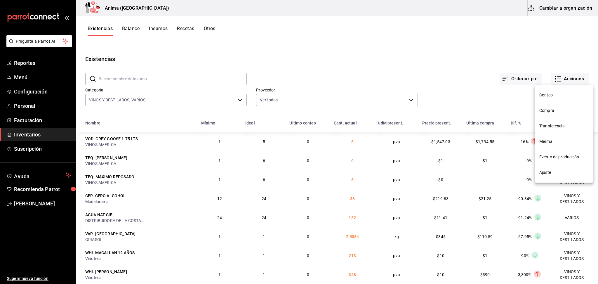
click at [556, 113] on span "Compra" at bounding box center [564, 111] width 49 height 6
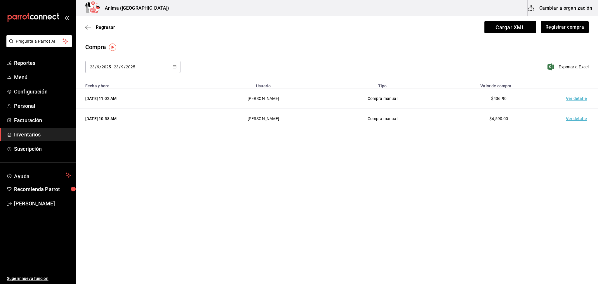
click at [91, 69] on div "[DATE] [DATE] - [DATE] [DATE]" at bounding box center [132, 67] width 95 height 12
click at [104, 99] on li "Ayer" at bounding box center [112, 98] width 55 height 13
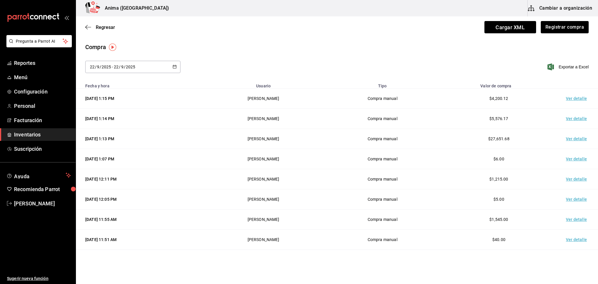
click at [561, 119] on td "Ver detalle" at bounding box center [577, 119] width 41 height 20
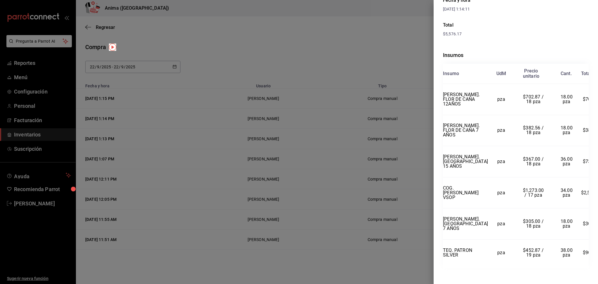
scroll to position [94, 0]
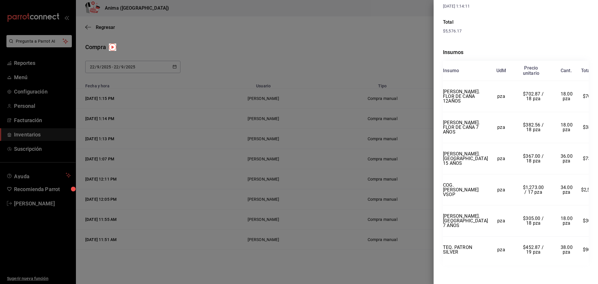
click at [341, 189] on div at bounding box center [299, 142] width 598 height 284
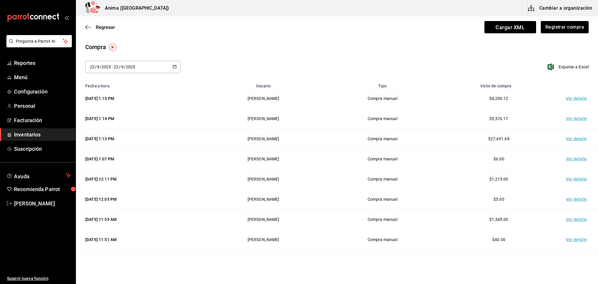
click at [561, 36] on div "Regresar Cargar XML Registrar compra" at bounding box center [337, 27] width 522 height 22
click at [561, 30] on button "Registrar compra" at bounding box center [564, 27] width 48 height 12
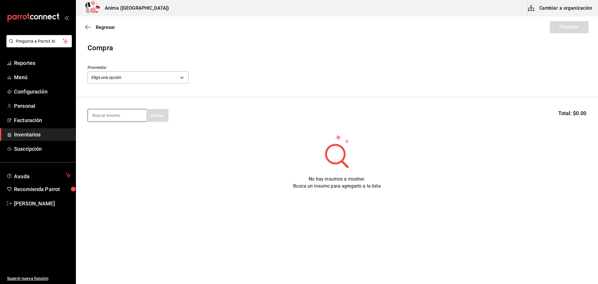
click at [103, 115] on input at bounding box center [117, 115] width 58 height 12
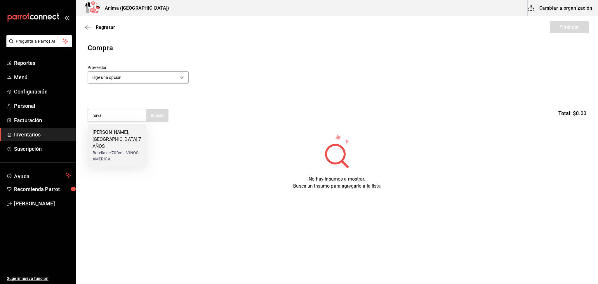
click at [107, 150] on div "Botella de 700ml - VINOS AMERICA" at bounding box center [117, 156] width 49 height 12
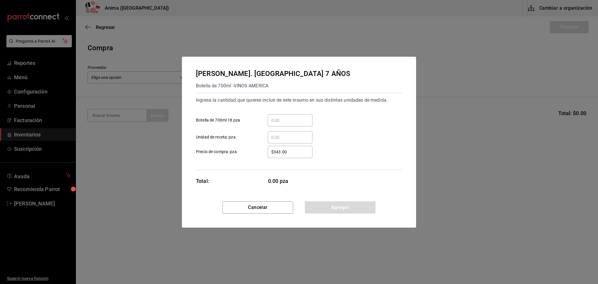
click at [287, 120] on input "​ Botella de 700ml 18 pza" at bounding box center [290, 120] width 45 height 7
click at [325, 205] on button "Agregar" at bounding box center [340, 207] width 71 height 12
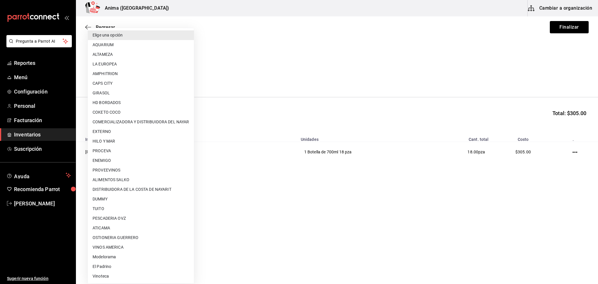
click at [160, 78] on body "Pregunta a Parrot AI Reportes Menú Configuración Personal Facturación Inventari…" at bounding box center [299, 125] width 598 height 251
click at [127, 247] on li "VINOS AMERICA" at bounding box center [141, 247] width 106 height 10
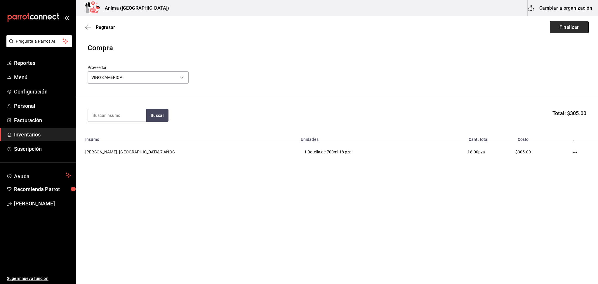
click at [561, 30] on button "Finalizar" at bounding box center [569, 27] width 39 height 12
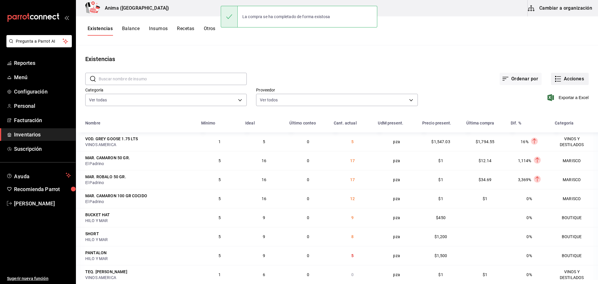
click at [561, 84] on button "Acciones" at bounding box center [570, 79] width 38 height 12
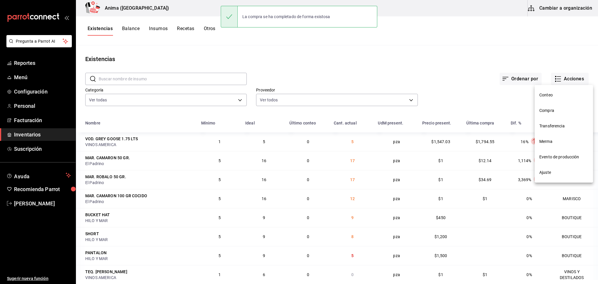
click at [559, 110] on span "Compra" at bounding box center [564, 111] width 49 height 6
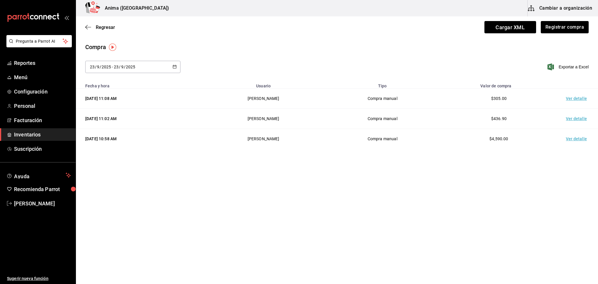
click at [561, 100] on td "Ver detalle" at bounding box center [577, 99] width 41 height 20
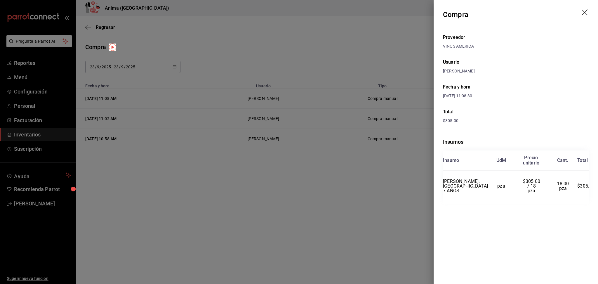
click at [229, 63] on div at bounding box center [299, 142] width 598 height 284
